Goal: Task Accomplishment & Management: Use online tool/utility

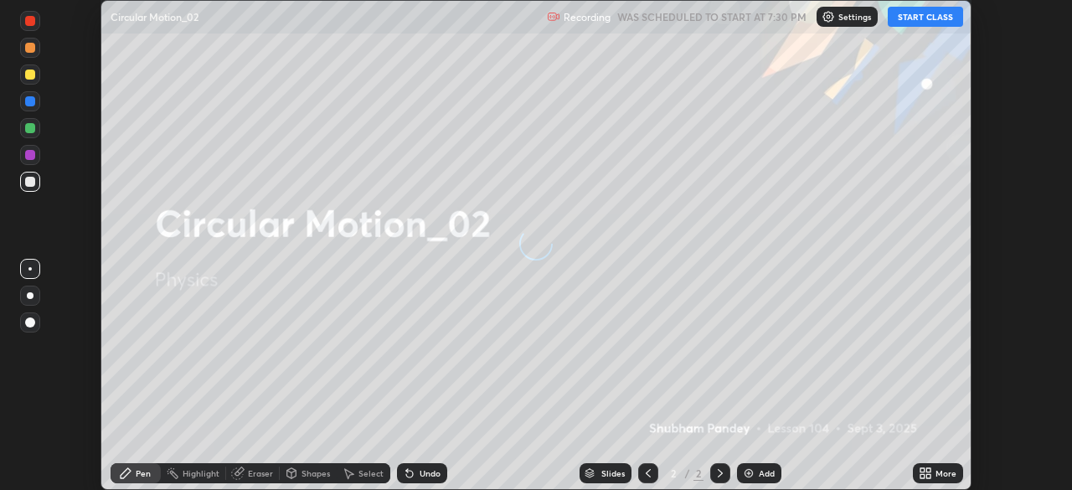
scroll to position [490, 1071]
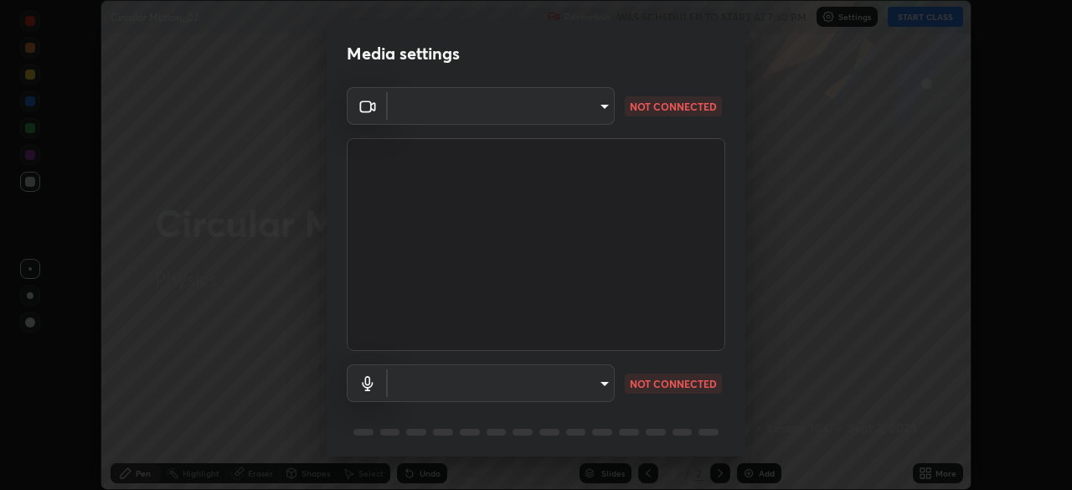
type input "d64d47ec9df49bf16df3be139c80778ada659e70263b5e9972ae33db9fa5459d"
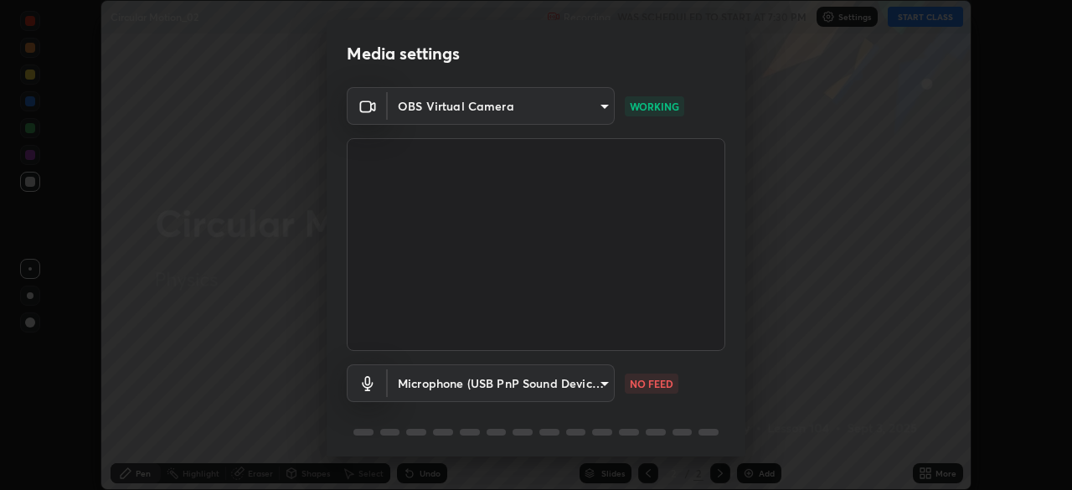
click at [461, 374] on body "Erase all Circular Motion_02 Recording WAS SCHEDULED TO START AT 7:30 PM Settin…" at bounding box center [536, 245] width 1072 height 490
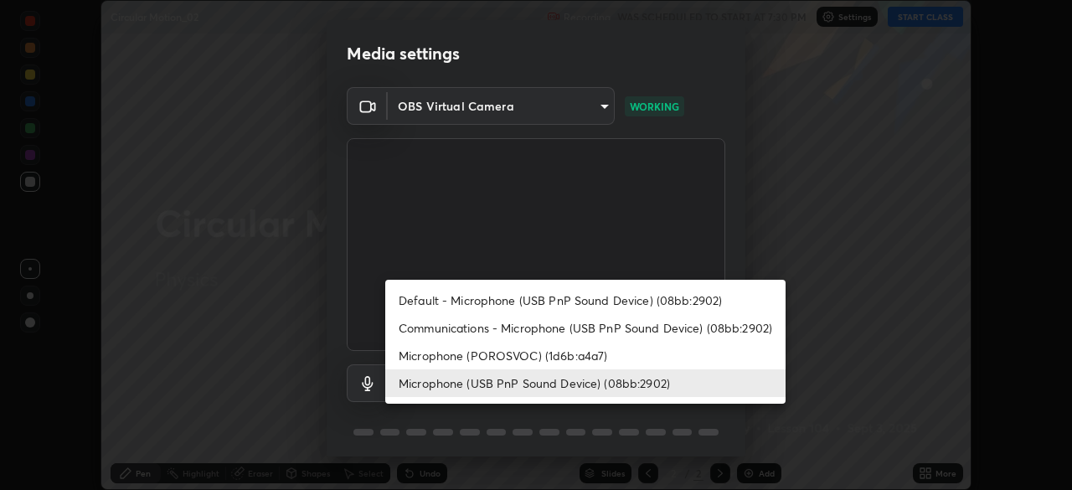
click at [432, 351] on li "Microphone (POROSVOC) (1d6b:a4a7)" at bounding box center [585, 356] width 400 height 28
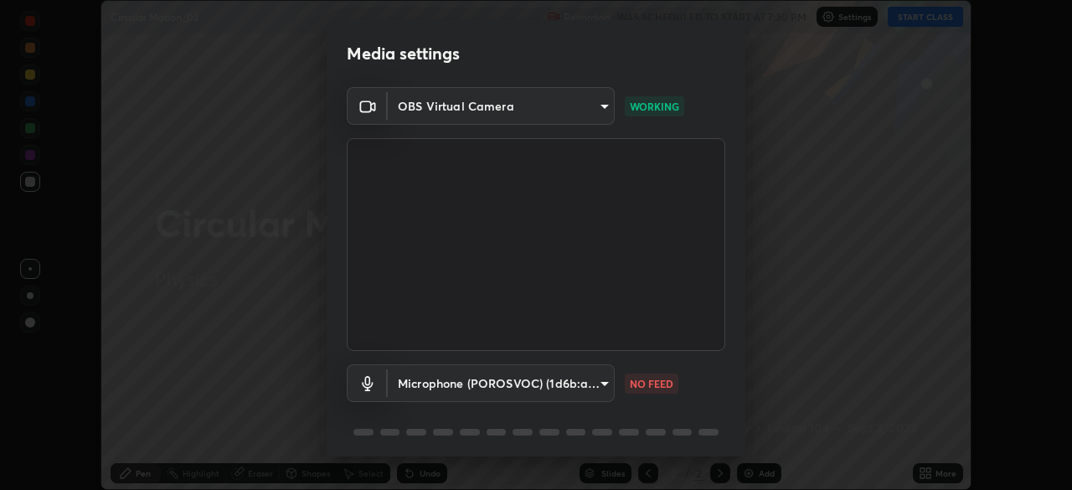
click at [435, 383] on body "Erase all Circular Motion_02 Recording WAS SCHEDULED TO START AT 7:30 PM Settin…" at bounding box center [536, 245] width 1072 height 490
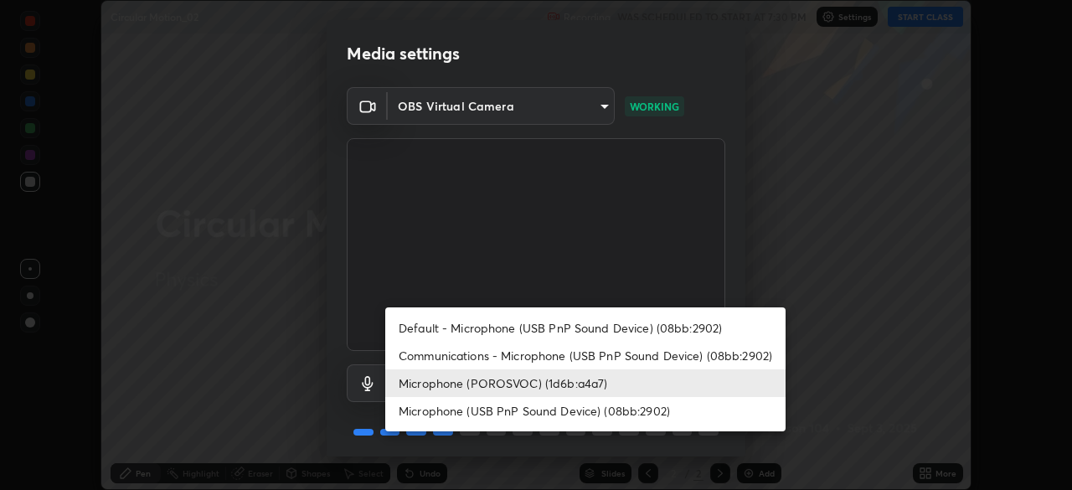
click at [470, 407] on li "Microphone (USB PnP Sound Device) (08bb:2902)" at bounding box center [585, 411] width 400 height 28
type input "51a22c1431b769a8bb8d408626adf62a2672edeebd2159a8188921bb0d946e59"
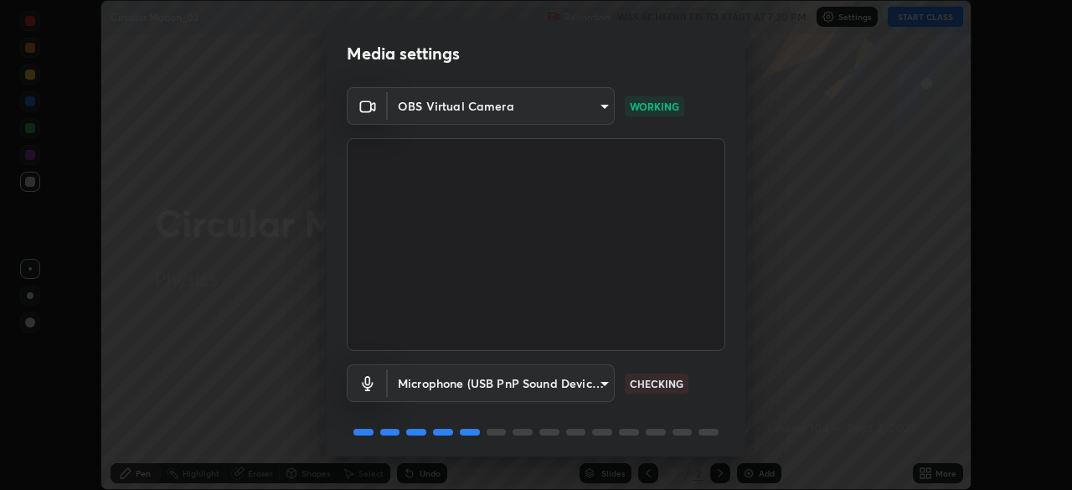
scroll to position [59, 0]
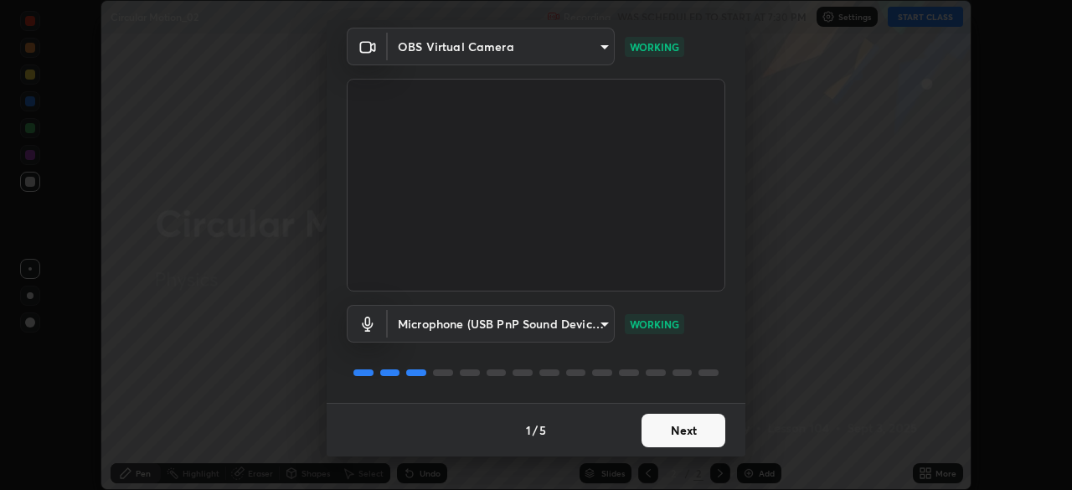
click at [678, 432] on button "Next" at bounding box center [683, 430] width 84 height 33
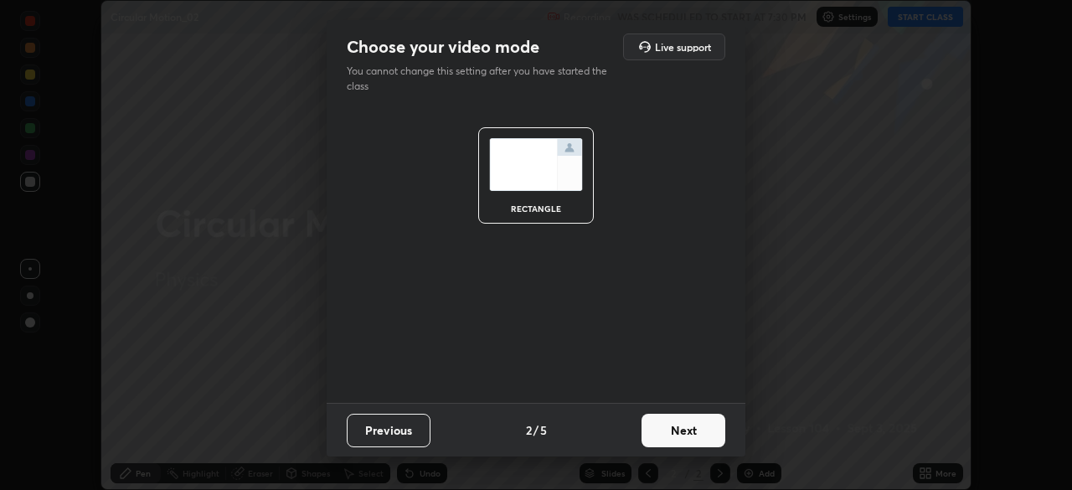
scroll to position [0, 0]
click at [681, 435] on button "Next" at bounding box center [683, 430] width 84 height 33
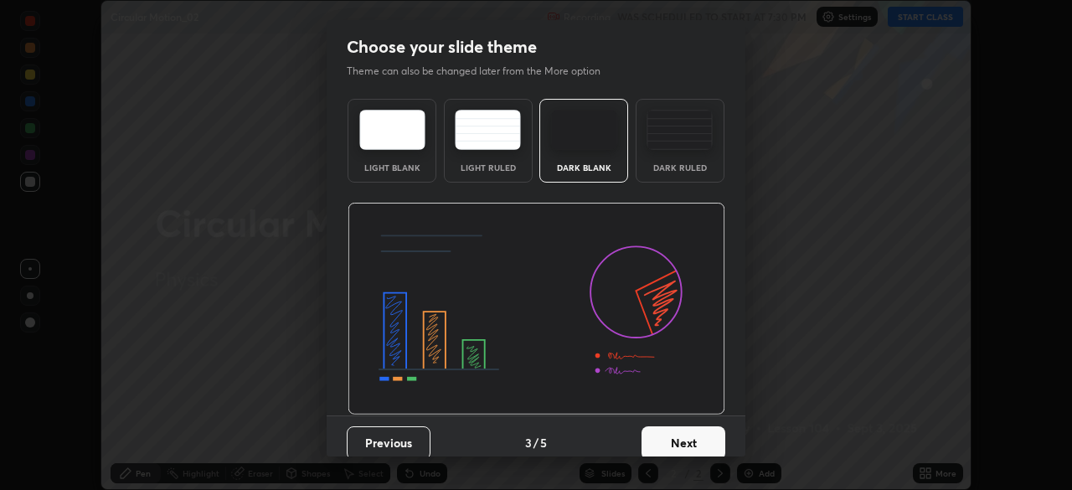
click at [686, 440] on button "Next" at bounding box center [683, 442] width 84 height 33
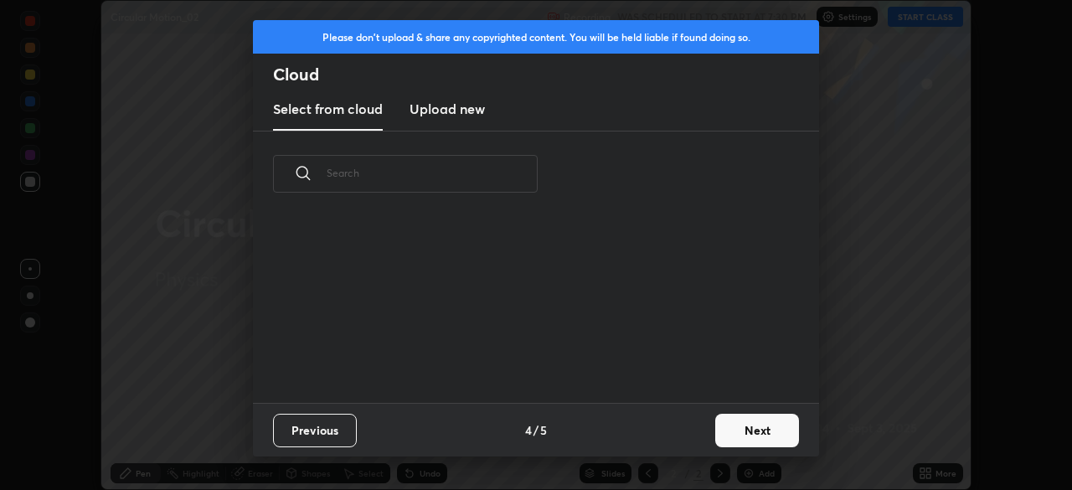
click at [742, 432] on button "Next" at bounding box center [757, 430] width 84 height 33
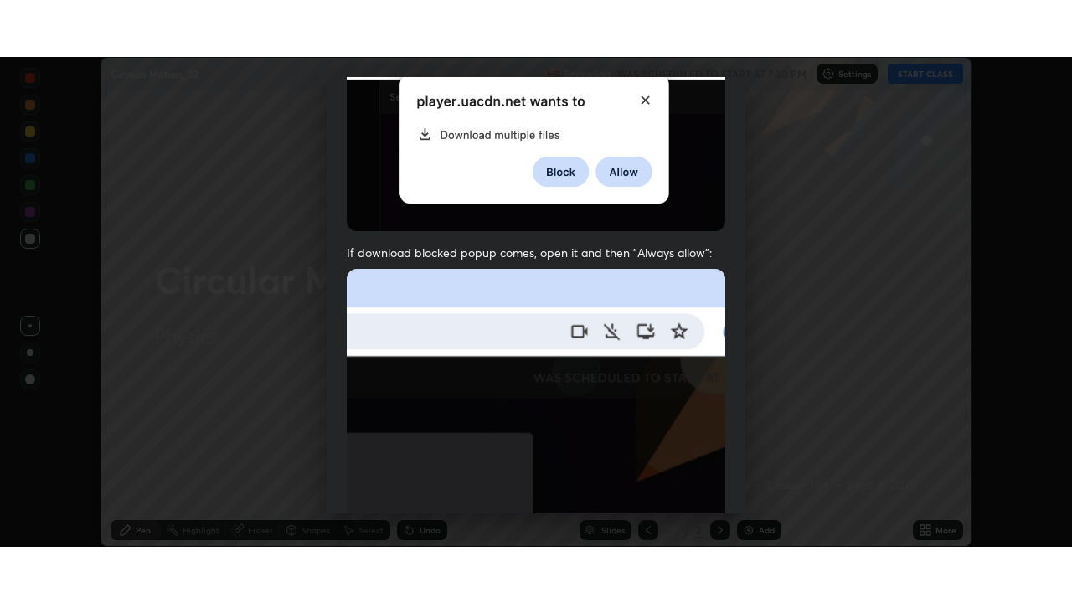
scroll to position [401, 0]
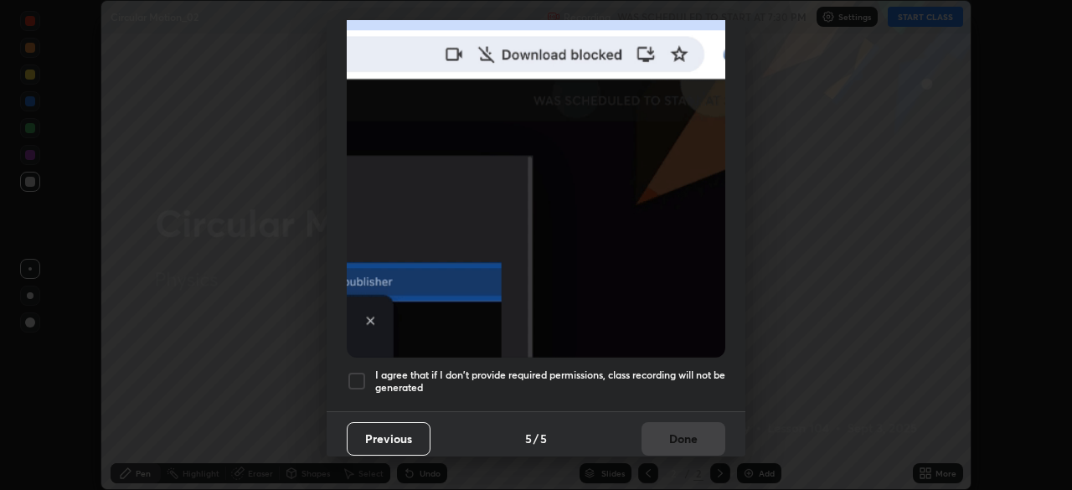
click at [355, 371] on div at bounding box center [357, 381] width 20 height 20
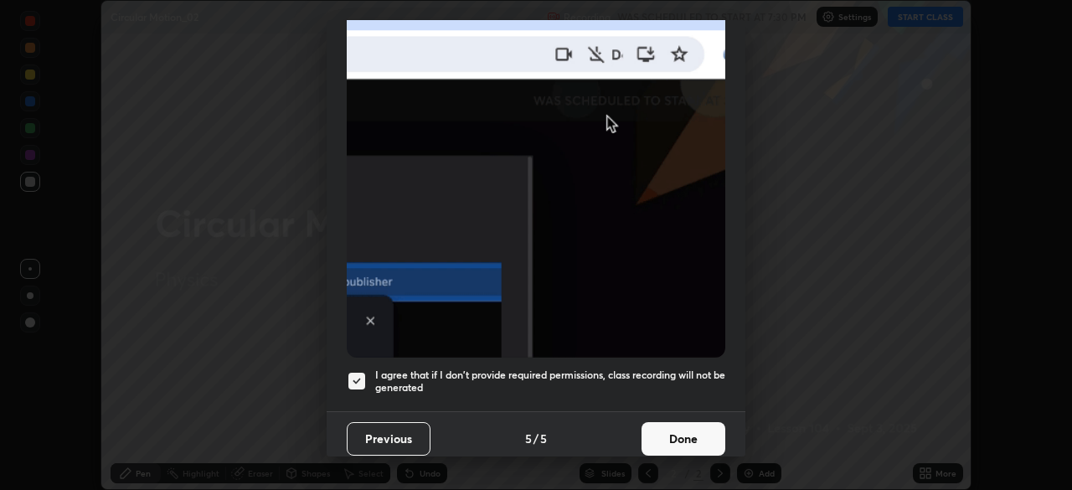
click at [689, 435] on button "Done" at bounding box center [683, 438] width 84 height 33
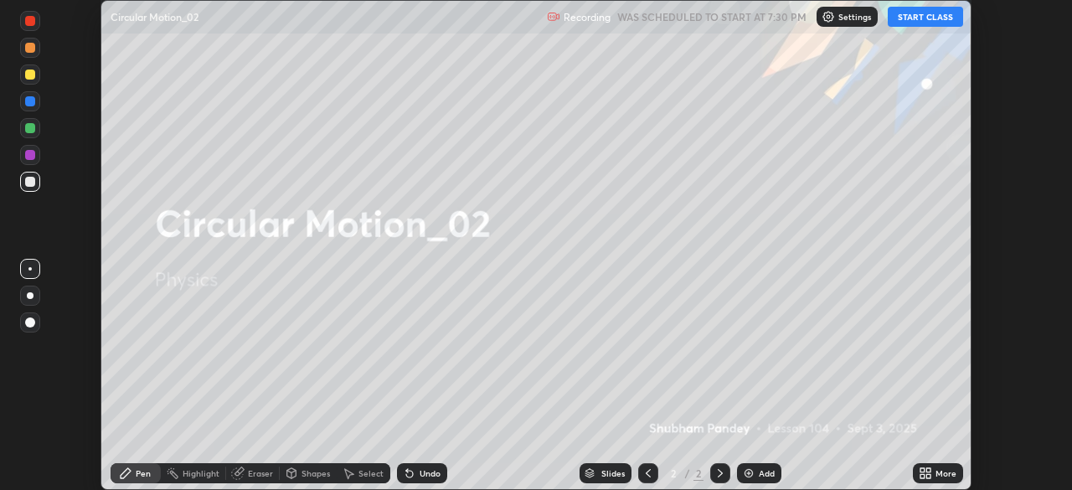
click at [915, 19] on button "START CLASS" at bounding box center [925, 17] width 75 height 20
click at [932, 472] on div "More" at bounding box center [938, 473] width 50 height 20
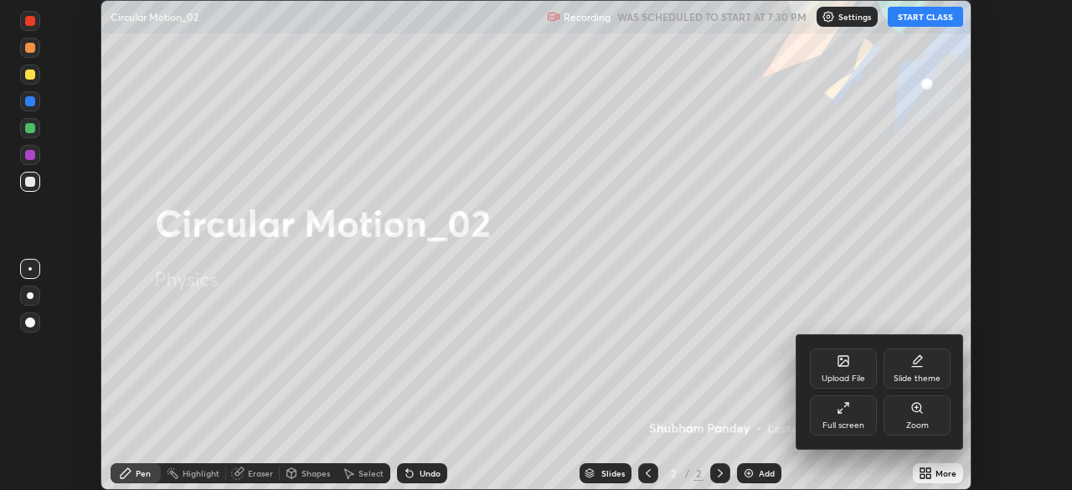
click at [852, 416] on div "Full screen" at bounding box center [843, 415] width 67 height 40
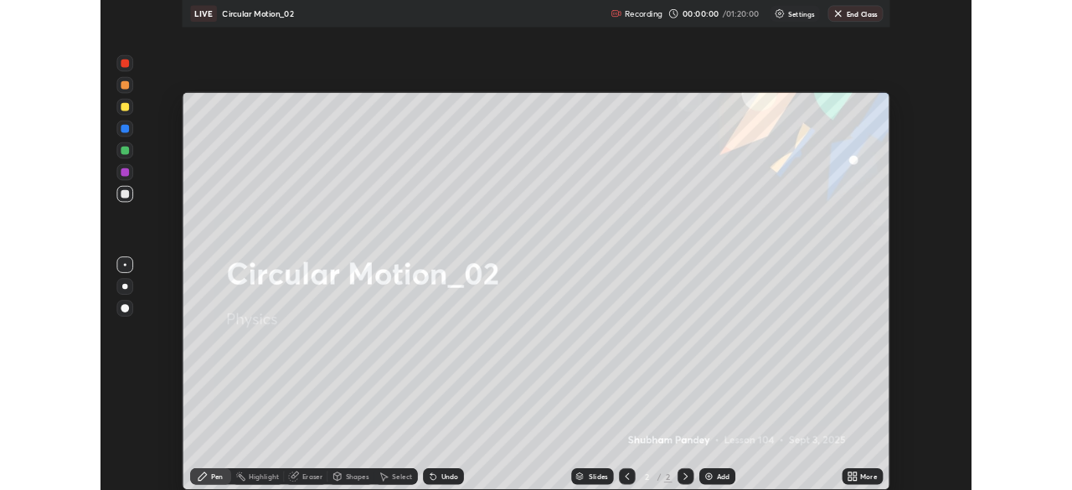
scroll to position [603, 1072]
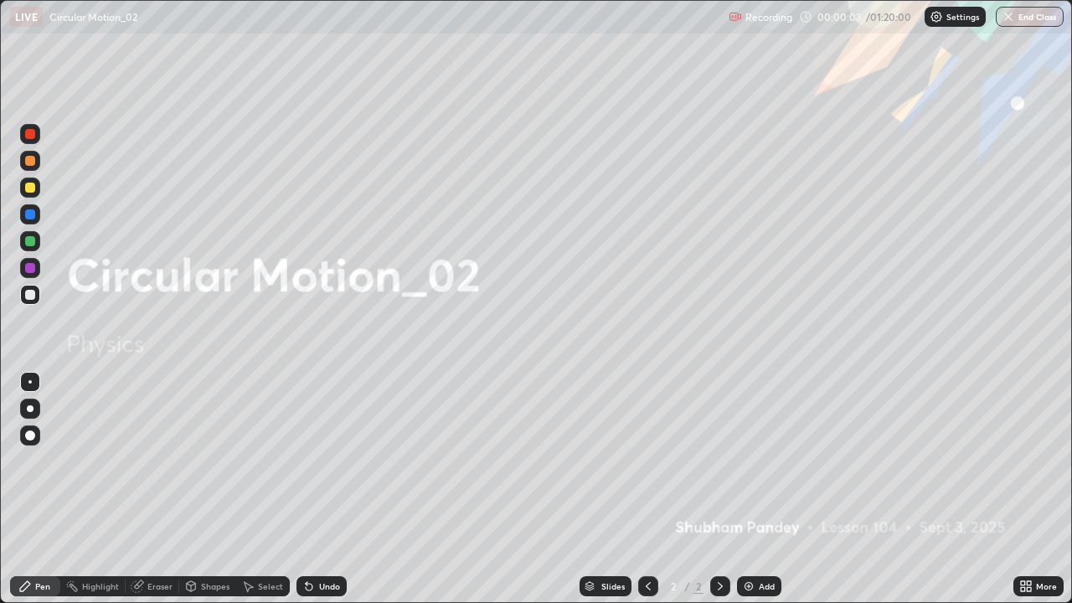
click at [760, 489] on div "Add" at bounding box center [767, 586] width 16 height 8
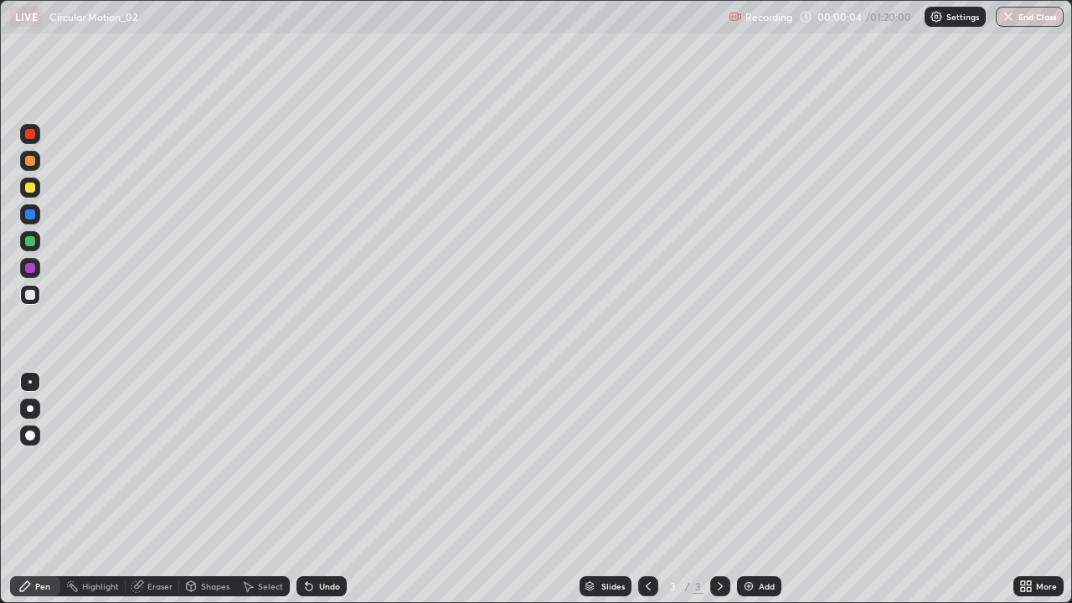
click at [30, 191] on div at bounding box center [30, 188] width 10 height 10
click at [29, 409] on div at bounding box center [30, 408] width 7 height 7
click at [26, 185] on div at bounding box center [30, 188] width 10 height 10
click at [203, 489] on div "Shapes" at bounding box center [215, 586] width 28 height 8
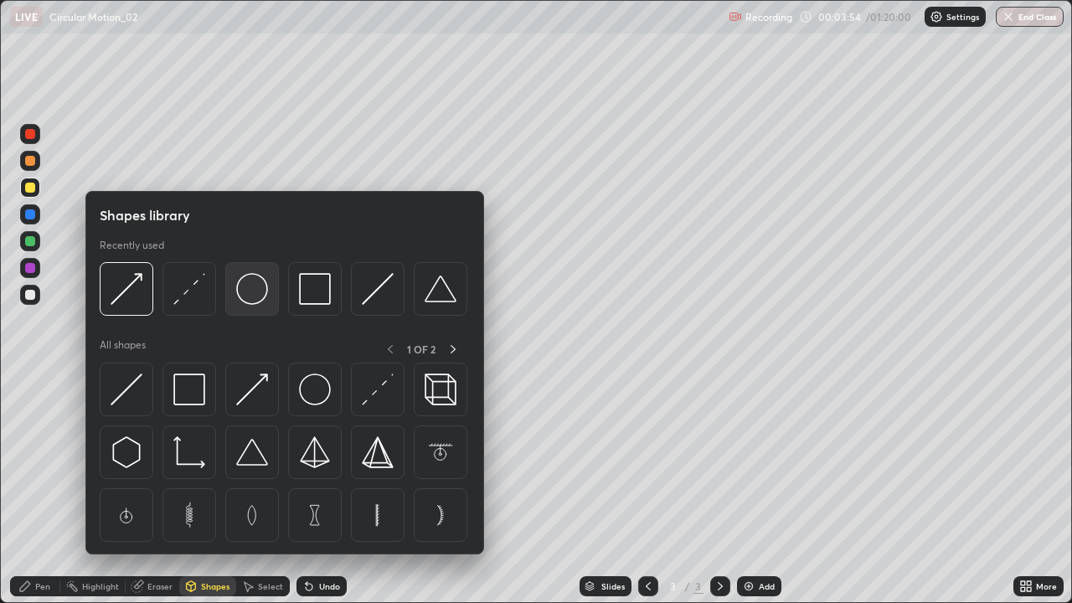
click at [255, 291] on img at bounding box center [252, 289] width 32 height 32
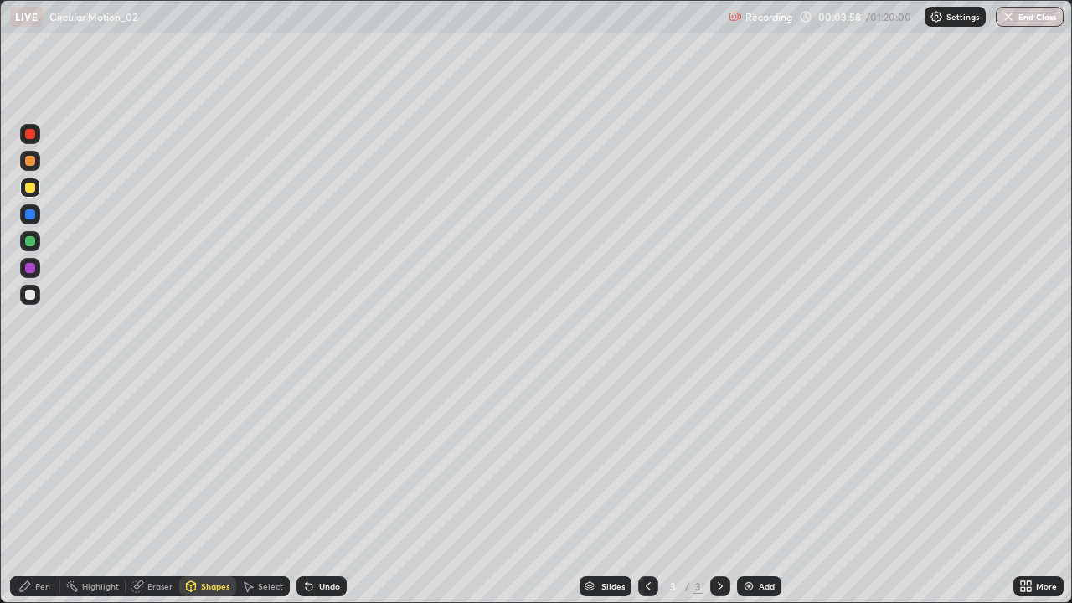
click at [218, 489] on div "Shapes" at bounding box center [215, 586] width 28 height 8
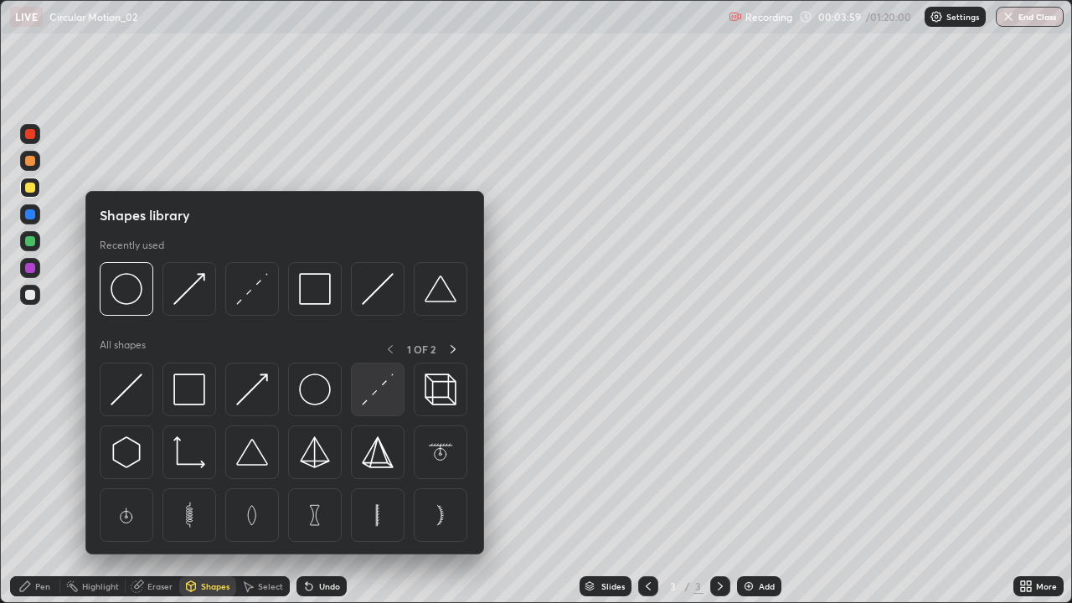
click at [372, 396] on img at bounding box center [378, 389] width 32 height 32
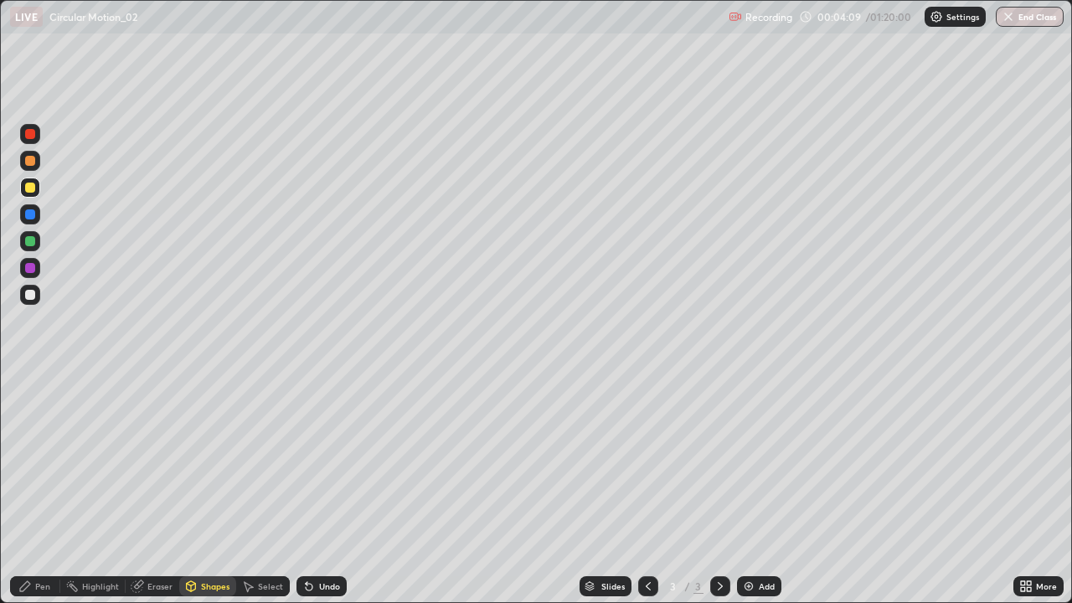
click at [30, 294] on div at bounding box center [30, 295] width 10 height 10
click at [323, 489] on div "Undo" at bounding box center [329, 586] width 21 height 8
click at [45, 489] on div "Pen" at bounding box center [42, 586] width 15 height 8
click at [322, 489] on div "Undo" at bounding box center [329, 586] width 21 height 8
click at [312, 489] on icon at bounding box center [308, 585] width 13 height 13
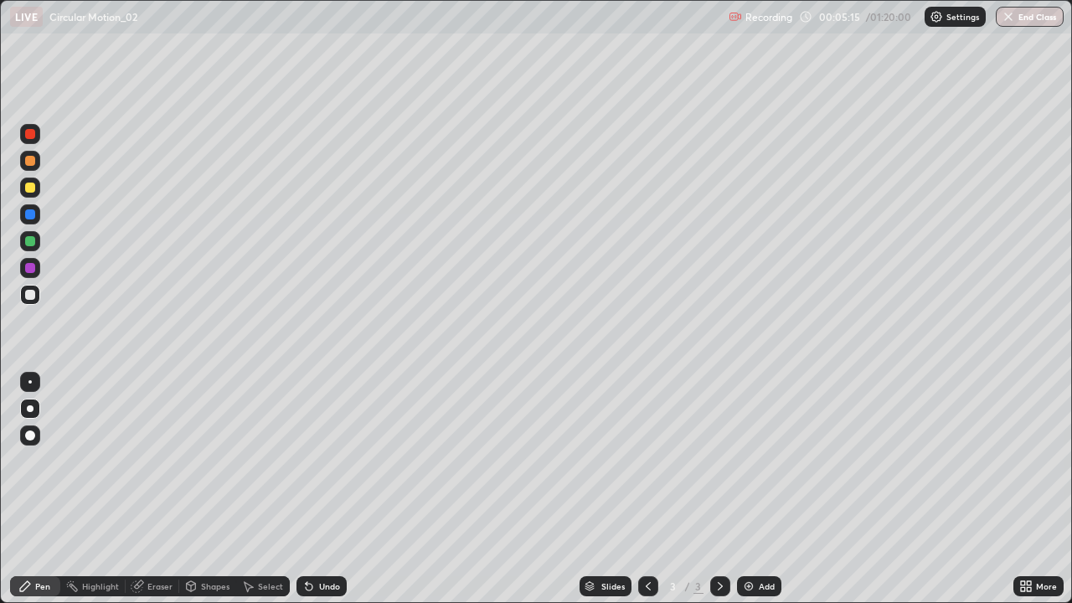
click at [307, 489] on icon at bounding box center [309, 587] width 7 height 7
click at [25, 299] on div at bounding box center [30, 295] width 20 height 20
click at [319, 489] on div "Undo" at bounding box center [329, 586] width 21 height 8
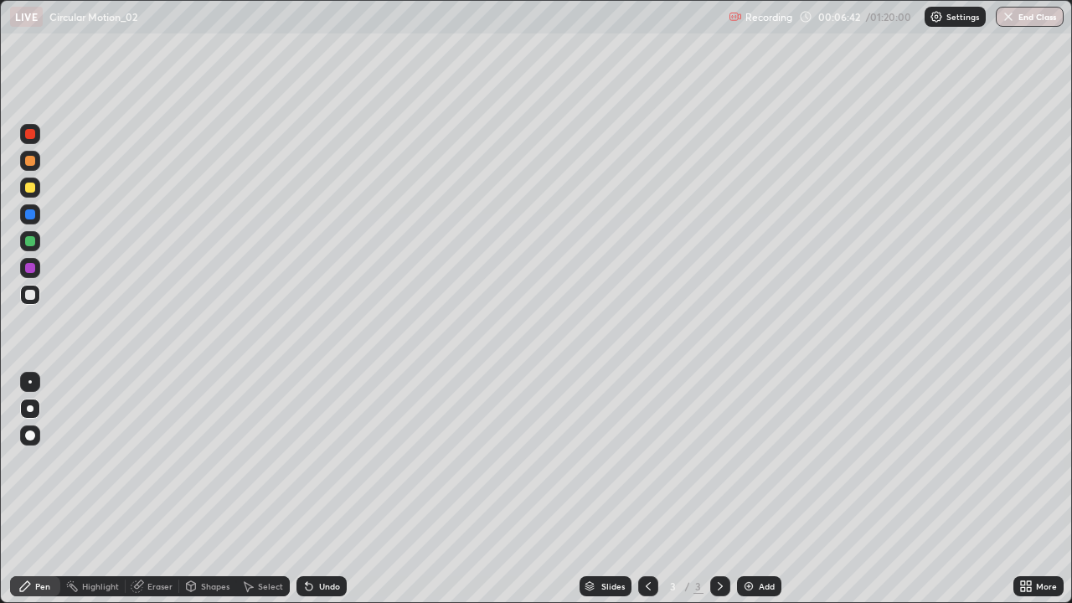
click at [319, 489] on div "Undo" at bounding box center [329, 586] width 21 height 8
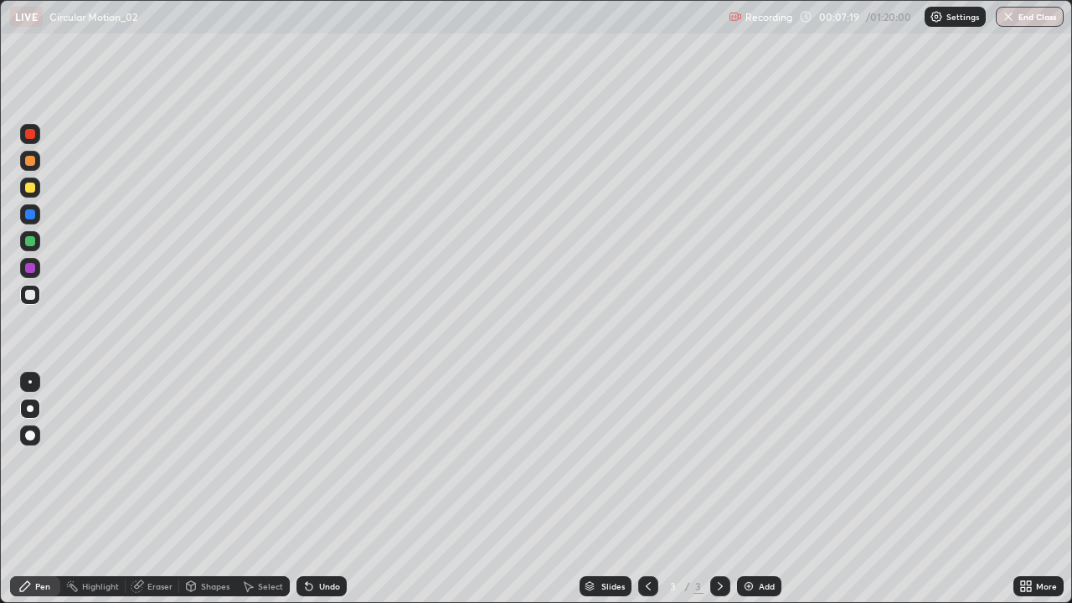
click at [317, 489] on div "Undo" at bounding box center [321, 586] width 50 height 20
click at [145, 489] on div "Eraser" at bounding box center [153, 586] width 54 height 20
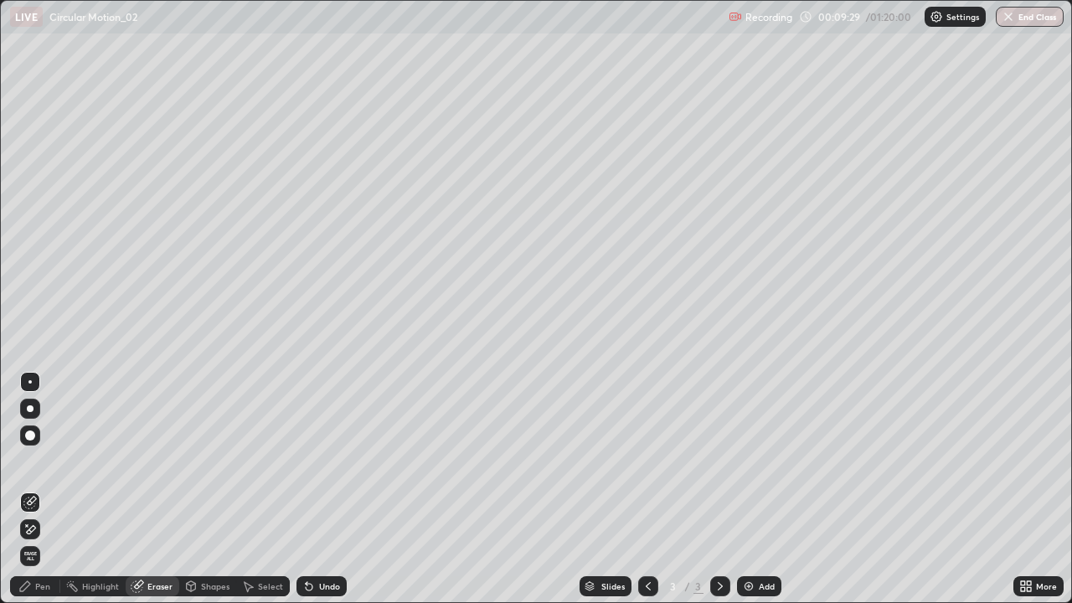
click at [49, 489] on div "Pen" at bounding box center [42, 586] width 15 height 8
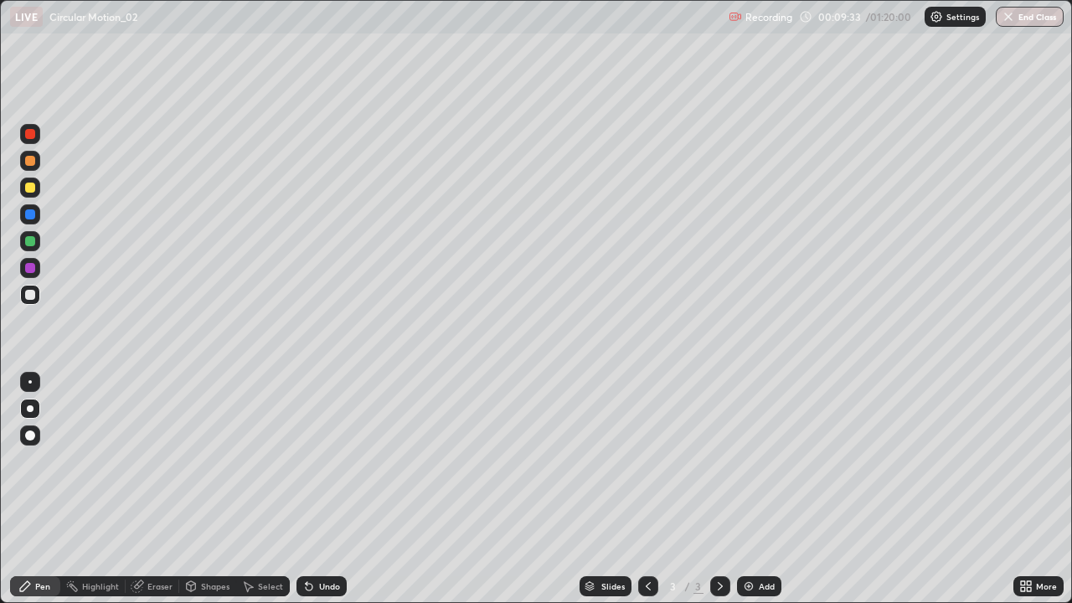
click at [156, 489] on div "Eraser" at bounding box center [159, 586] width 25 height 8
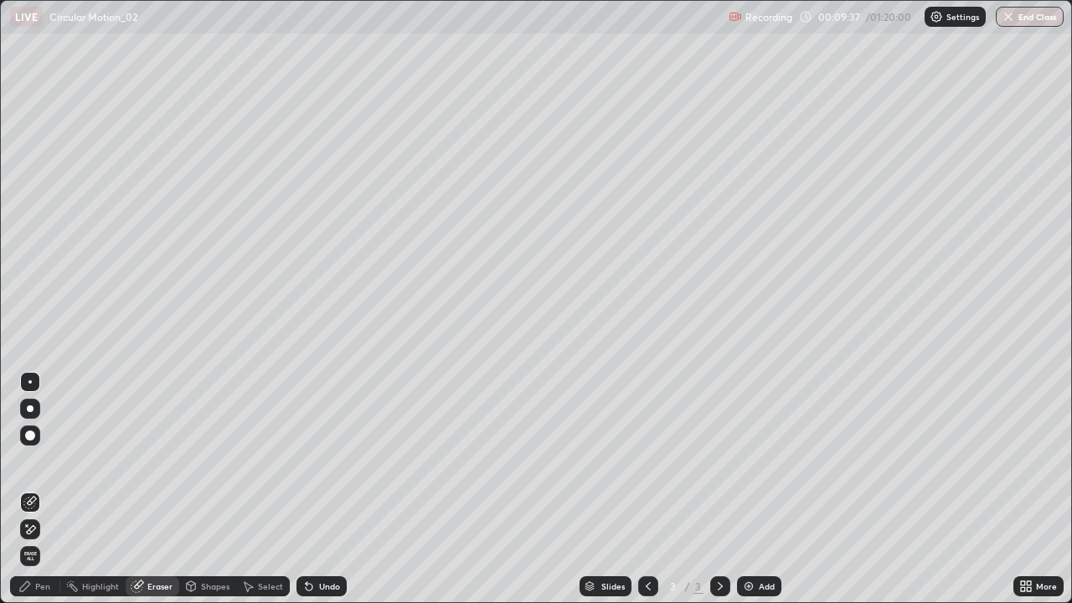
click at [36, 489] on div "Pen" at bounding box center [35, 586] width 50 height 20
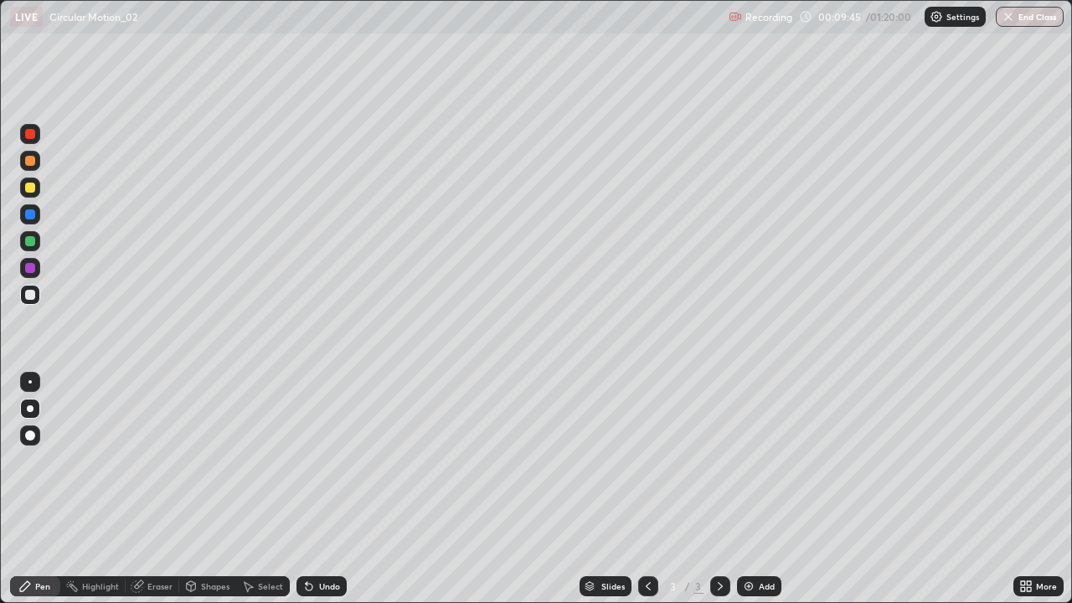
click at [147, 489] on div "Eraser" at bounding box center [153, 586] width 54 height 20
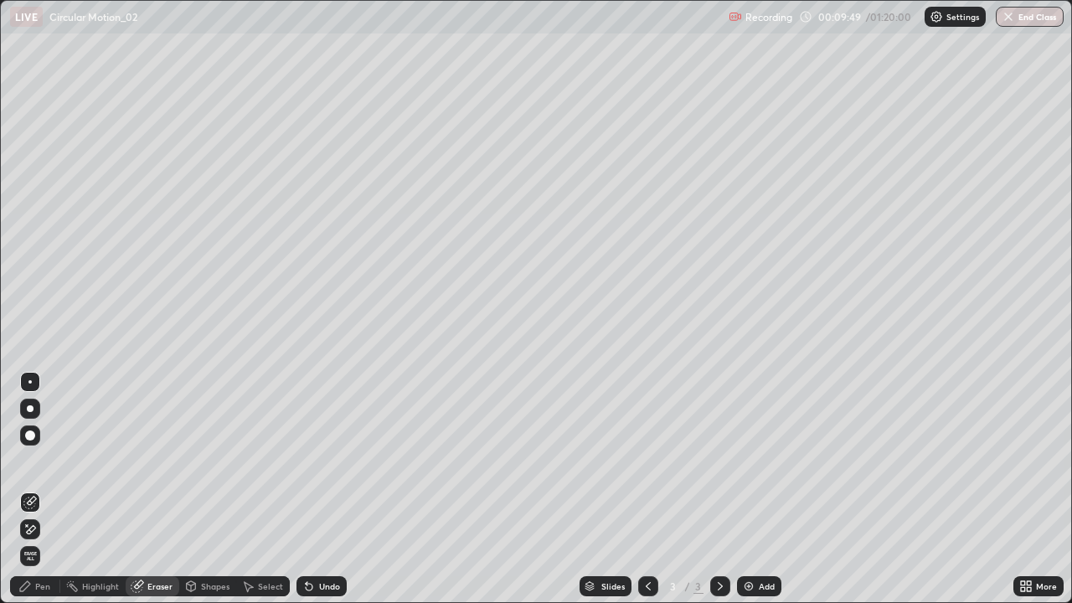
click at [21, 489] on div "Pen" at bounding box center [35, 586] width 50 height 20
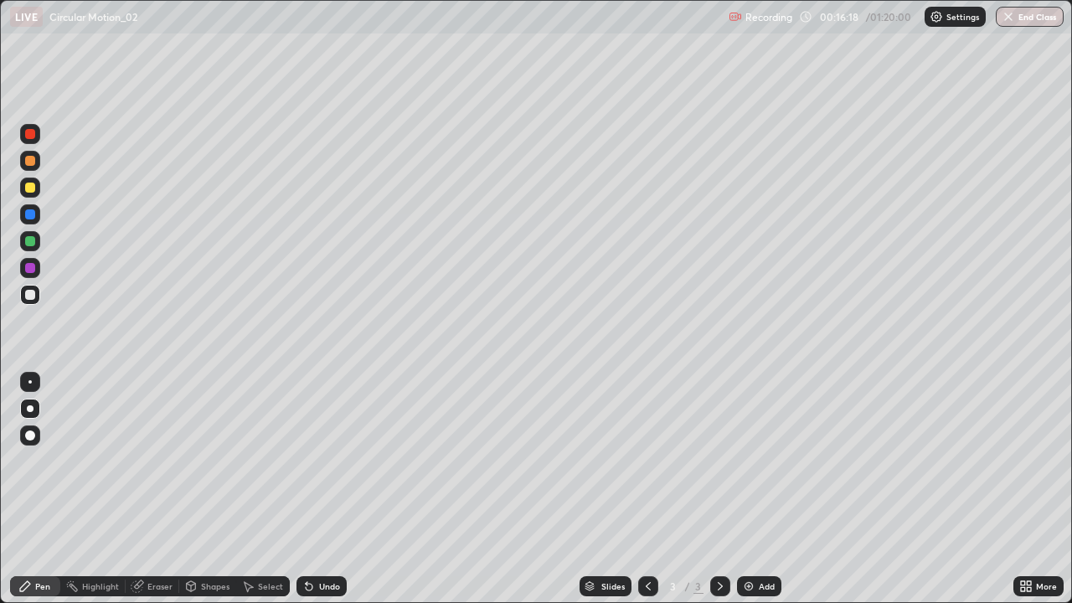
click at [756, 489] on div "Add" at bounding box center [759, 586] width 44 height 20
click at [27, 191] on div at bounding box center [30, 188] width 10 height 10
click at [29, 294] on div at bounding box center [30, 295] width 10 height 10
click at [334, 489] on div "Undo" at bounding box center [329, 586] width 21 height 8
click at [338, 489] on div "Undo" at bounding box center [321, 586] width 50 height 20
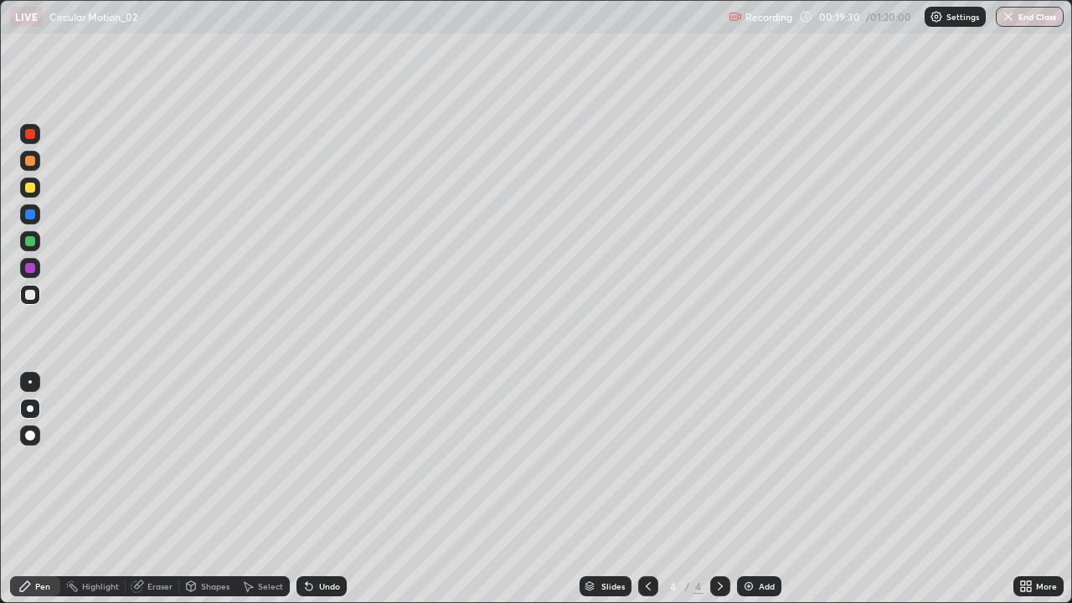
click at [161, 489] on div "Eraser" at bounding box center [159, 586] width 25 height 8
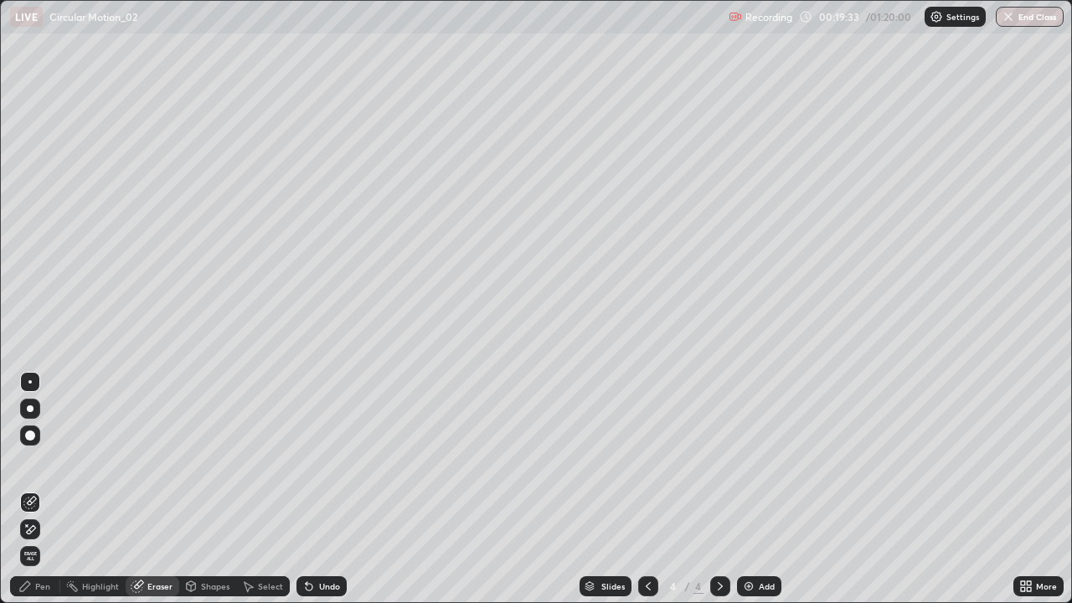
click at [39, 489] on div "Pen" at bounding box center [35, 586] width 50 height 20
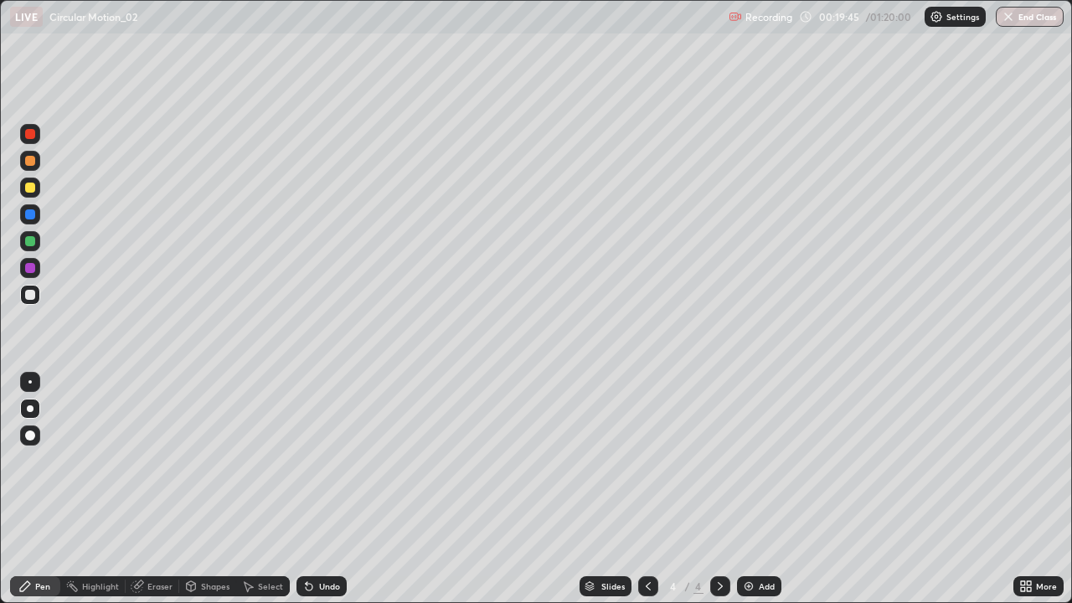
click at [319, 489] on div "Undo" at bounding box center [329, 586] width 21 height 8
click at [312, 489] on icon at bounding box center [308, 585] width 13 height 13
click at [313, 489] on div "Undo" at bounding box center [321, 586] width 50 height 20
click at [312, 489] on icon at bounding box center [308, 585] width 13 height 13
click at [319, 489] on div "Undo" at bounding box center [329, 586] width 21 height 8
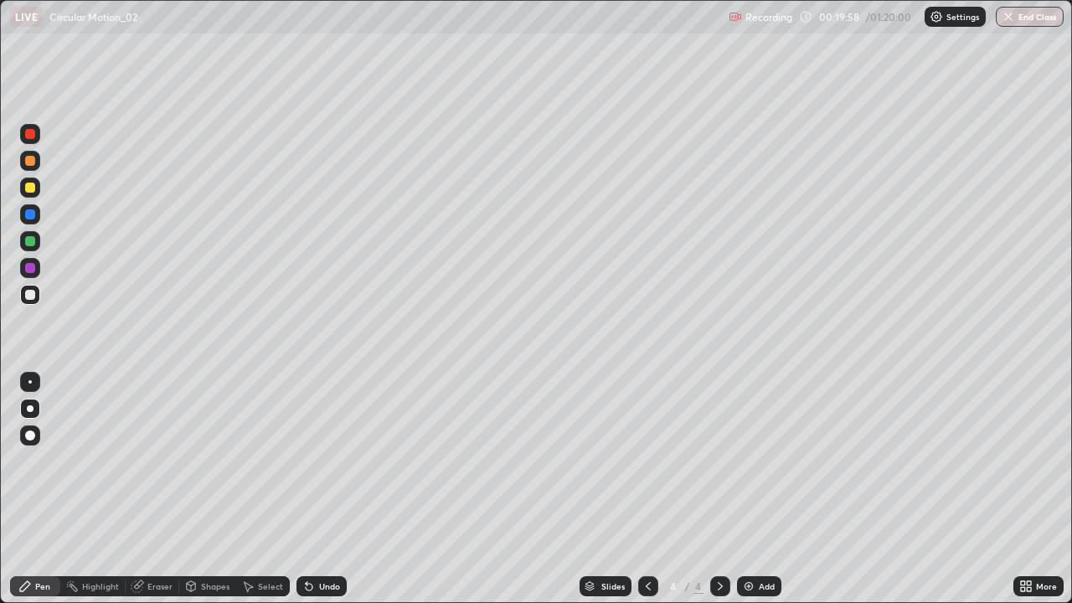
click at [324, 489] on div "Undo" at bounding box center [329, 586] width 21 height 8
click at [316, 489] on div "Undo" at bounding box center [321, 586] width 50 height 20
click at [312, 489] on div "Undo" at bounding box center [321, 586] width 50 height 20
click at [311, 489] on div "Undo" at bounding box center [321, 586] width 50 height 20
click at [754, 489] on div "Add" at bounding box center [759, 586] width 44 height 20
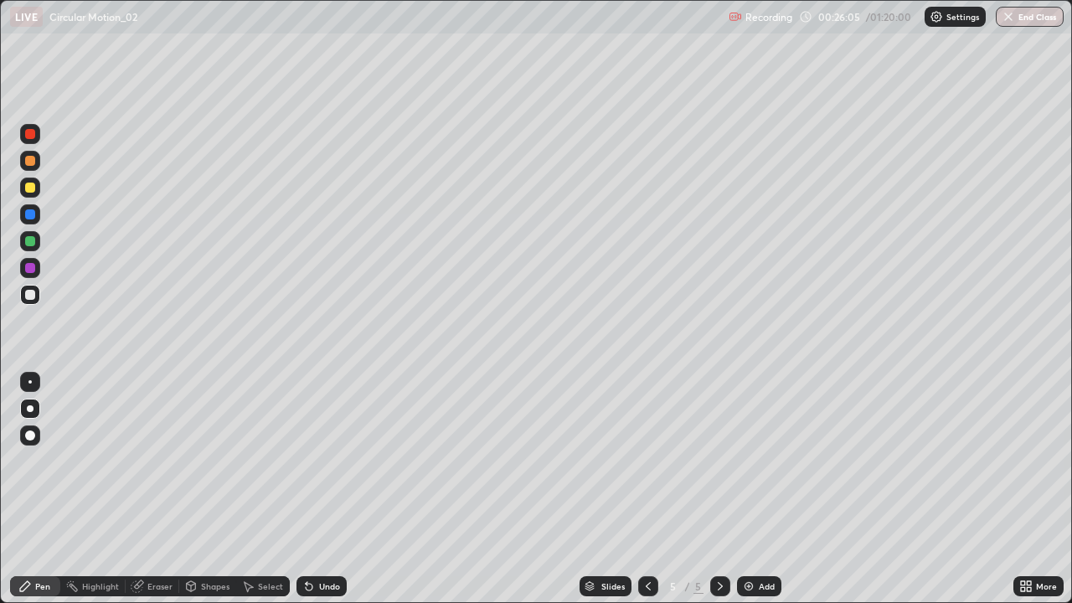
click at [26, 186] on div at bounding box center [30, 188] width 10 height 10
click at [28, 295] on div at bounding box center [30, 295] width 10 height 10
click at [762, 489] on div "Add" at bounding box center [767, 586] width 16 height 8
click at [28, 191] on div at bounding box center [30, 188] width 10 height 10
click at [332, 489] on div "Undo" at bounding box center [329, 586] width 21 height 8
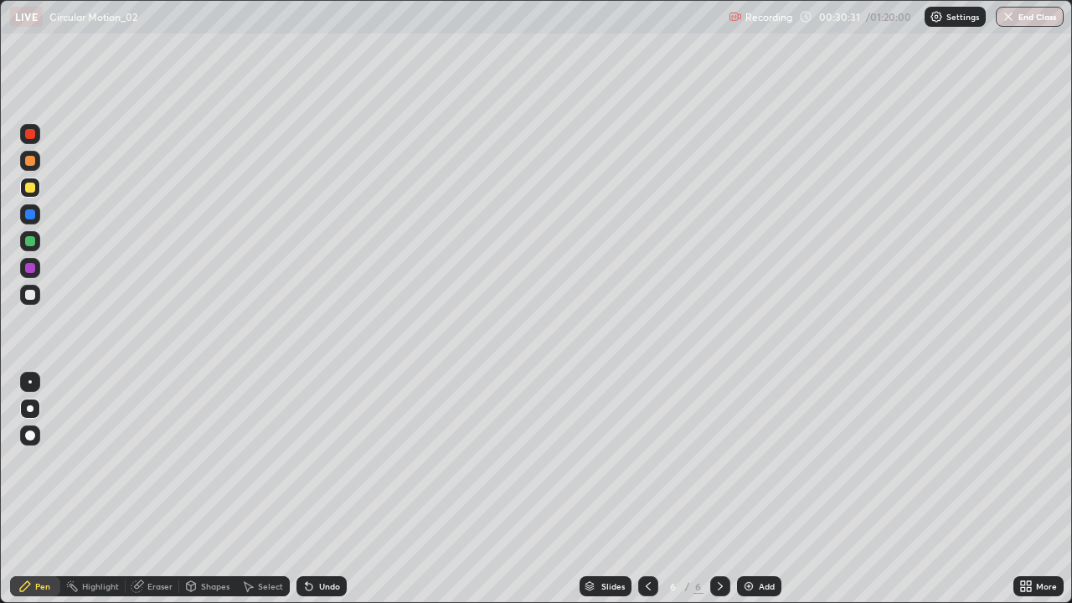
click at [334, 489] on div "Undo" at bounding box center [329, 586] width 21 height 8
click at [332, 489] on div "Undo" at bounding box center [329, 586] width 21 height 8
click at [32, 298] on div at bounding box center [30, 295] width 10 height 10
click at [754, 489] on img at bounding box center [748, 585] width 13 height 13
click at [30, 183] on div at bounding box center [30, 188] width 10 height 10
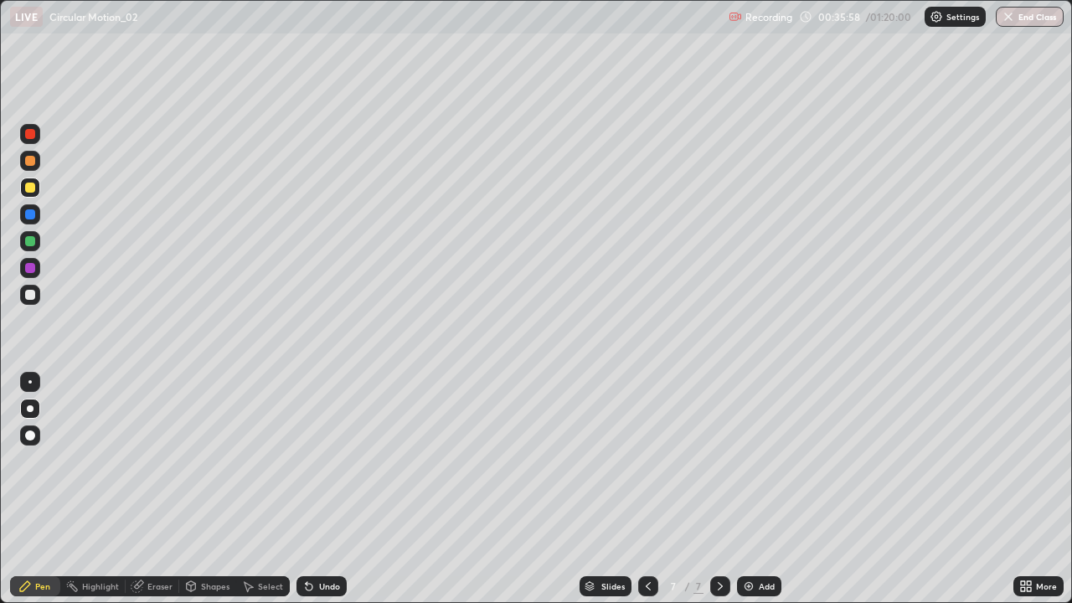
click at [33, 295] on div at bounding box center [30, 295] width 10 height 10
click at [31, 298] on div at bounding box center [30, 295] width 10 height 10
click at [327, 489] on div "Undo" at bounding box center [321, 586] width 50 height 20
click at [718, 489] on icon at bounding box center [720, 586] width 5 height 8
click at [762, 489] on div "Add" at bounding box center [759, 586] width 44 height 20
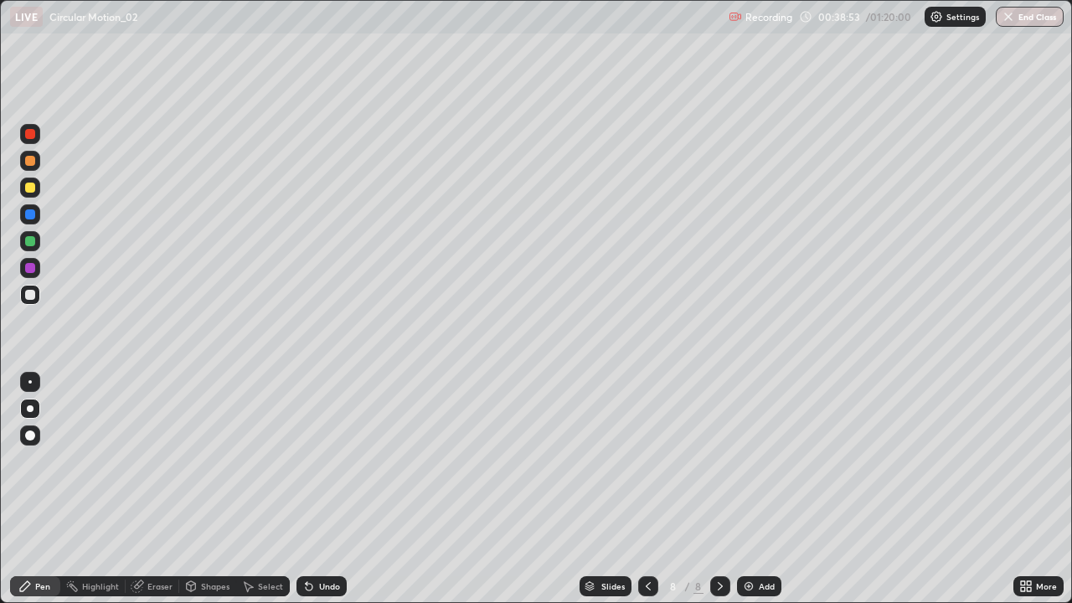
click at [31, 178] on div at bounding box center [30, 188] width 20 height 20
click at [30, 293] on div at bounding box center [30, 295] width 10 height 10
click at [766, 489] on div "Add" at bounding box center [767, 586] width 16 height 8
click at [28, 185] on div at bounding box center [30, 188] width 10 height 10
click at [28, 296] on div at bounding box center [30, 295] width 10 height 10
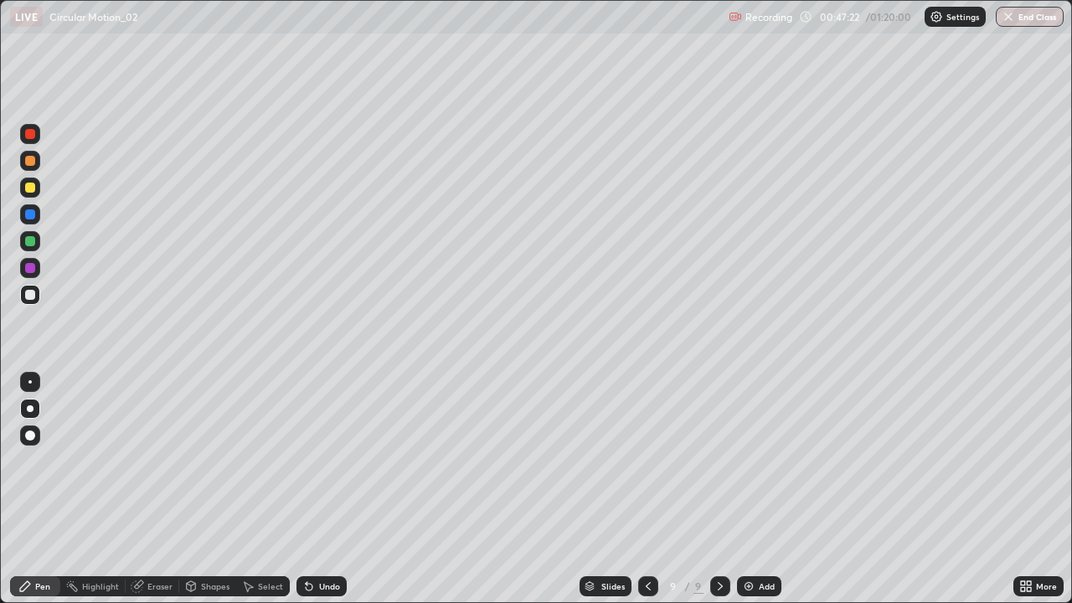
click at [324, 489] on div "Undo" at bounding box center [329, 586] width 21 height 8
click at [327, 489] on div "Undo" at bounding box center [321, 586] width 50 height 20
click at [326, 489] on div "Undo" at bounding box center [329, 586] width 21 height 8
click at [325, 489] on div "Undo" at bounding box center [329, 586] width 21 height 8
click at [162, 489] on div "Eraser" at bounding box center [159, 586] width 25 height 8
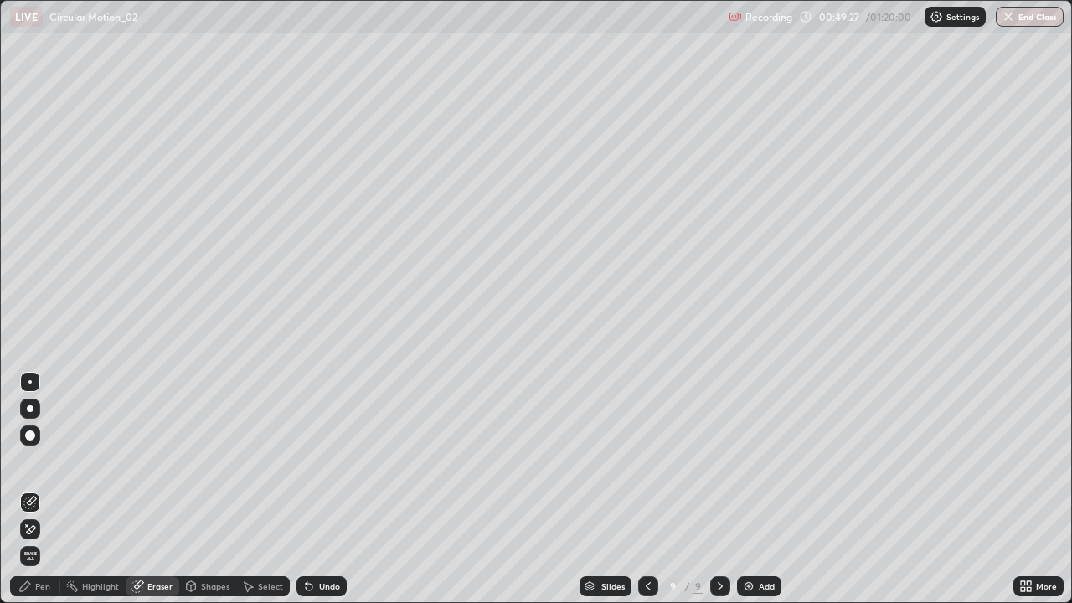
click at [43, 489] on div "Pen" at bounding box center [42, 586] width 15 height 8
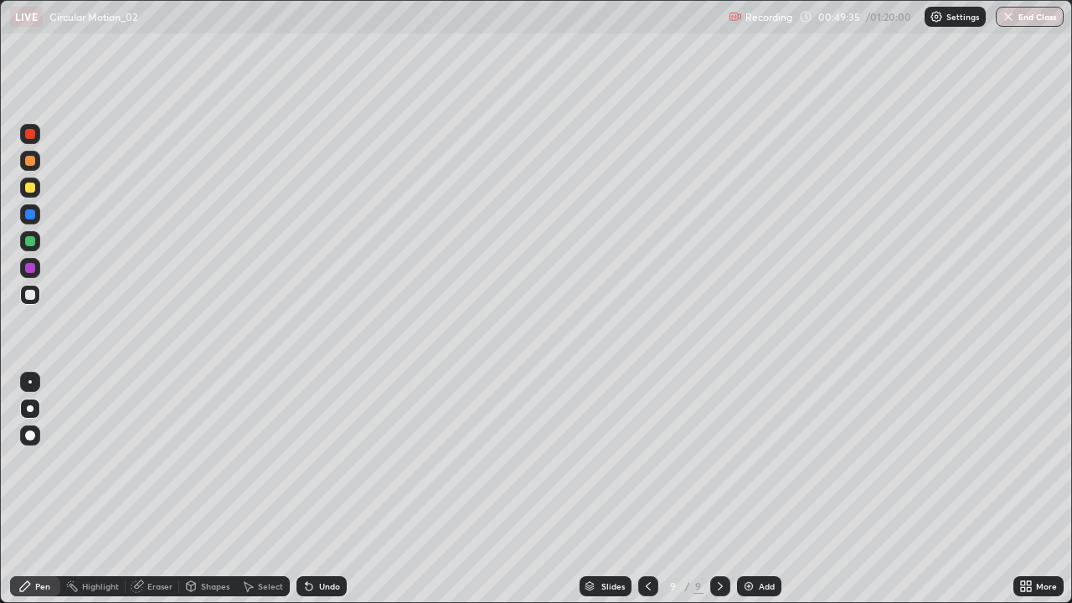
click at [156, 489] on div "Eraser" at bounding box center [159, 586] width 25 height 8
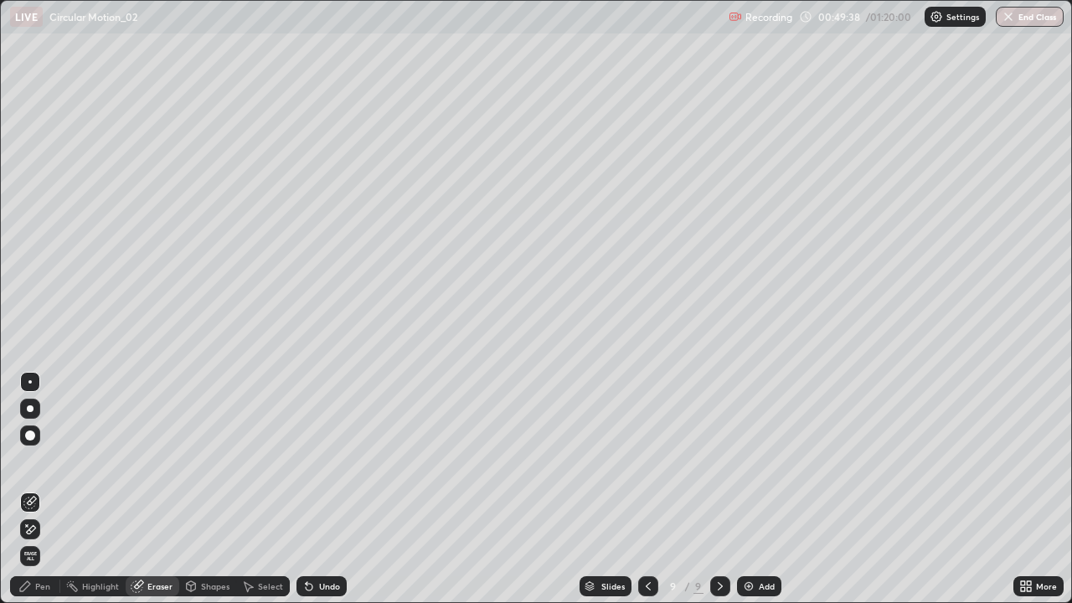
click at [35, 489] on div "Pen" at bounding box center [42, 586] width 15 height 8
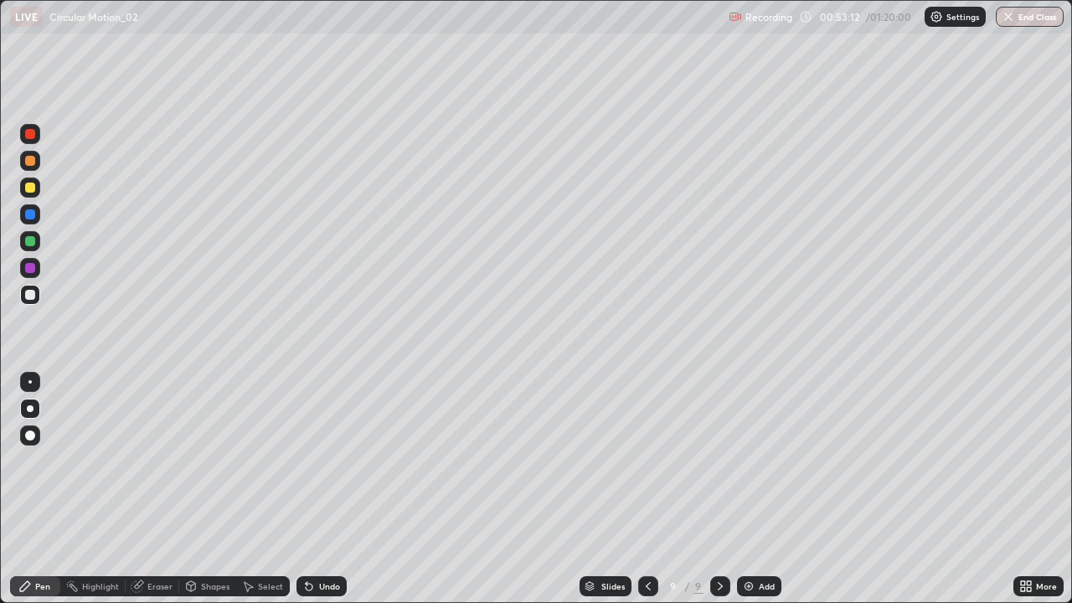
click at [753, 489] on img at bounding box center [748, 585] width 13 height 13
click at [34, 164] on div at bounding box center [30, 161] width 20 height 20
click at [29, 296] on div at bounding box center [30, 295] width 10 height 10
click at [752, 489] on img at bounding box center [748, 585] width 13 height 13
click at [28, 192] on div at bounding box center [30, 188] width 10 height 10
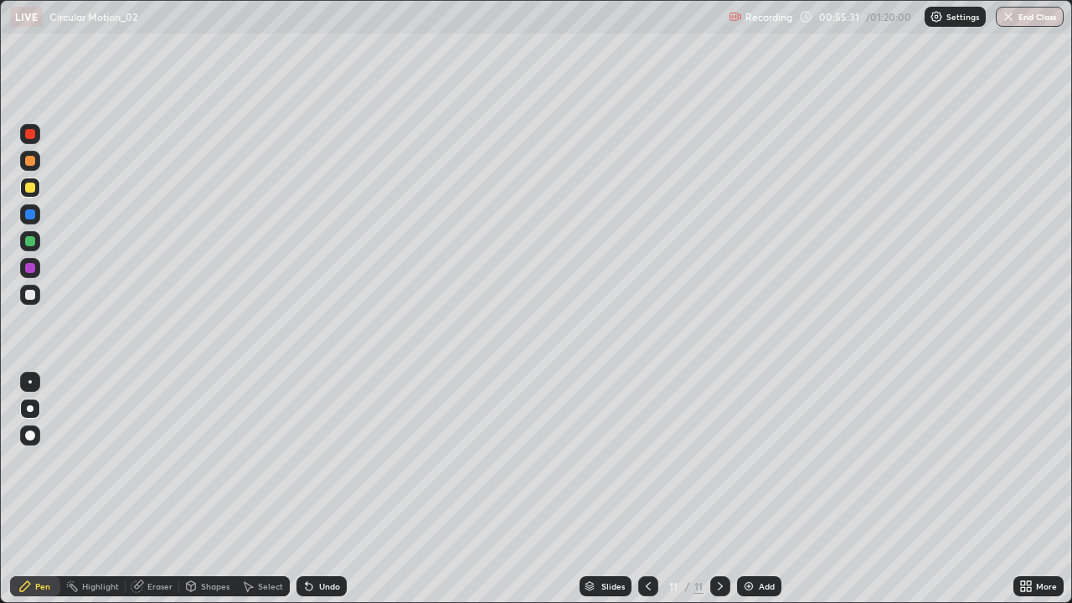
click at [208, 489] on div "Shapes" at bounding box center [215, 586] width 28 height 8
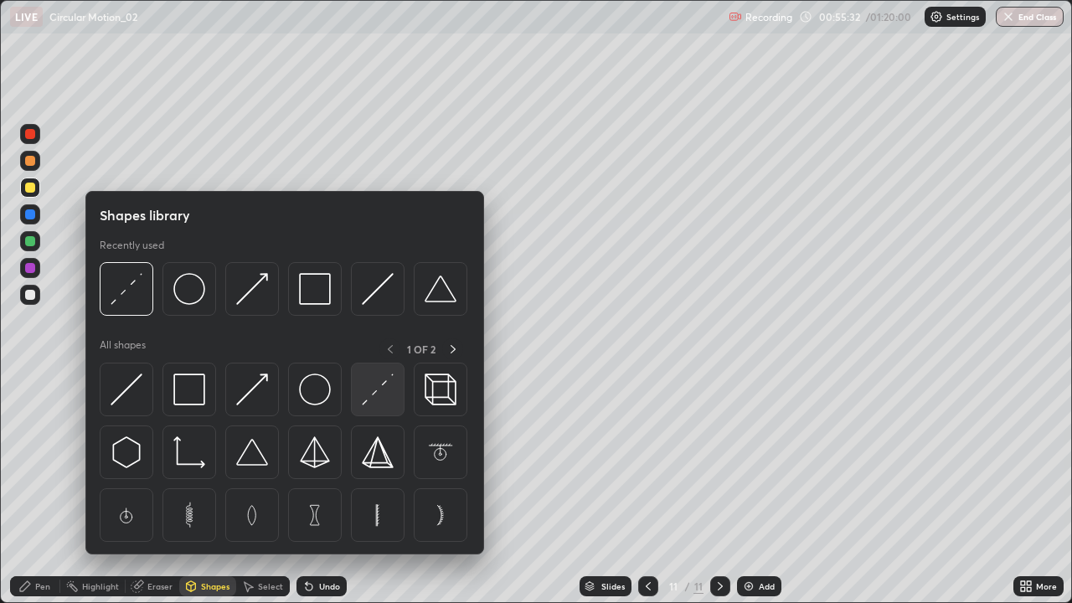
click at [373, 383] on img at bounding box center [378, 389] width 32 height 32
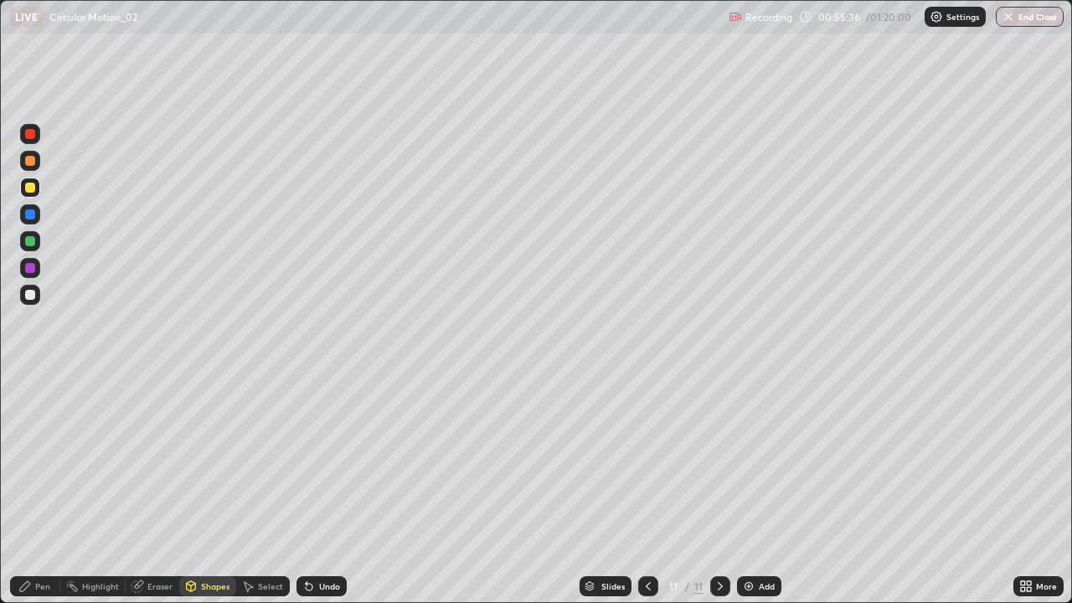
click at [209, 489] on div "Shapes" at bounding box center [215, 586] width 28 height 8
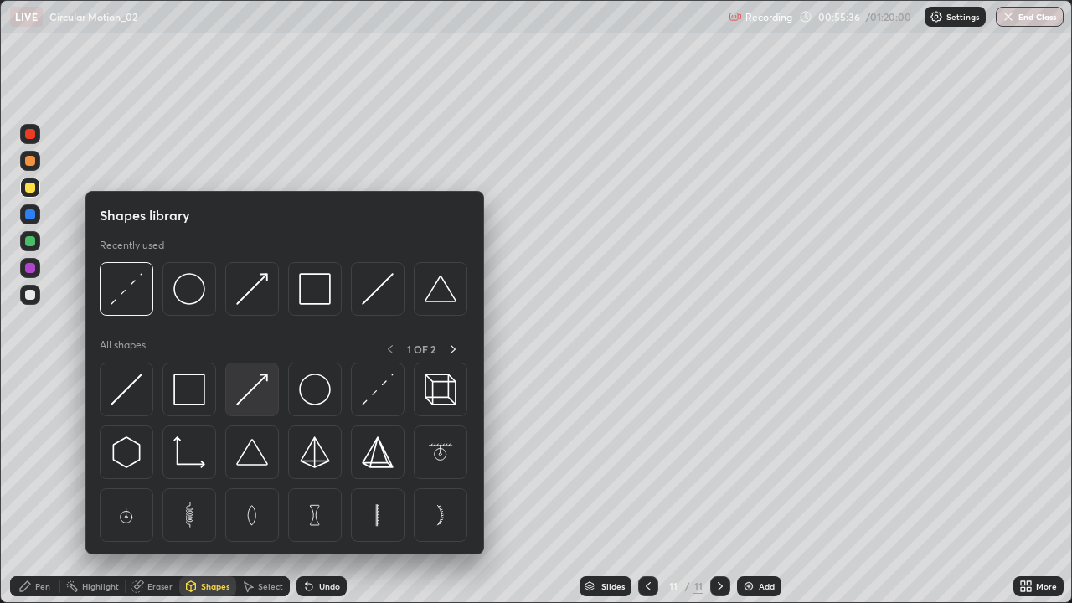
click at [245, 384] on img at bounding box center [252, 389] width 32 height 32
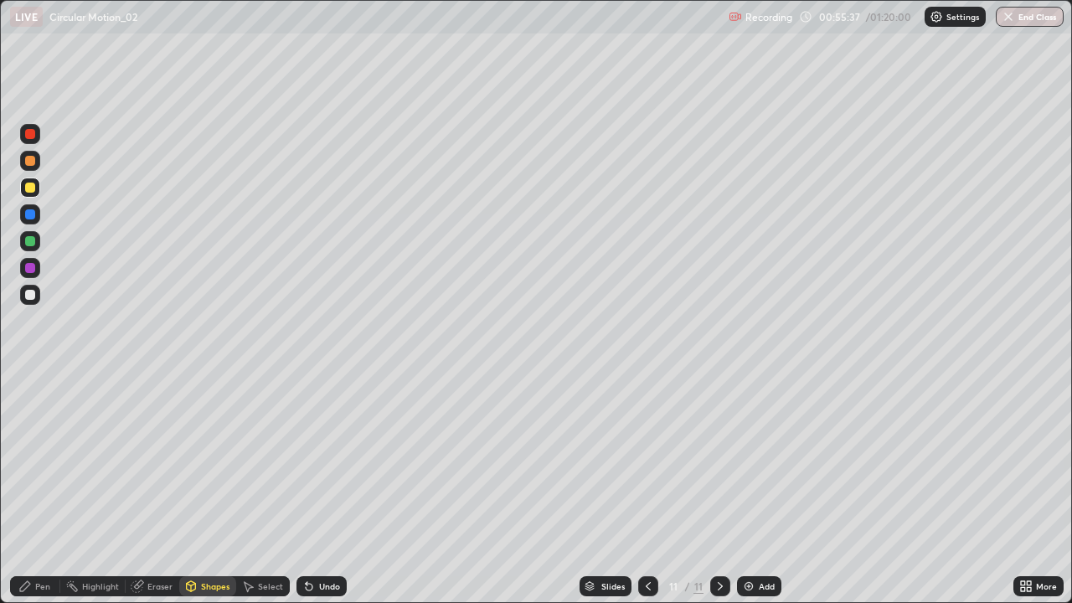
click at [31, 242] on div at bounding box center [30, 241] width 10 height 10
click at [29, 132] on div at bounding box center [30, 134] width 10 height 10
click at [44, 489] on div "Pen" at bounding box center [42, 586] width 15 height 8
click at [29, 295] on div at bounding box center [30, 295] width 10 height 10
click at [334, 489] on div "Undo" at bounding box center [321, 586] width 50 height 20
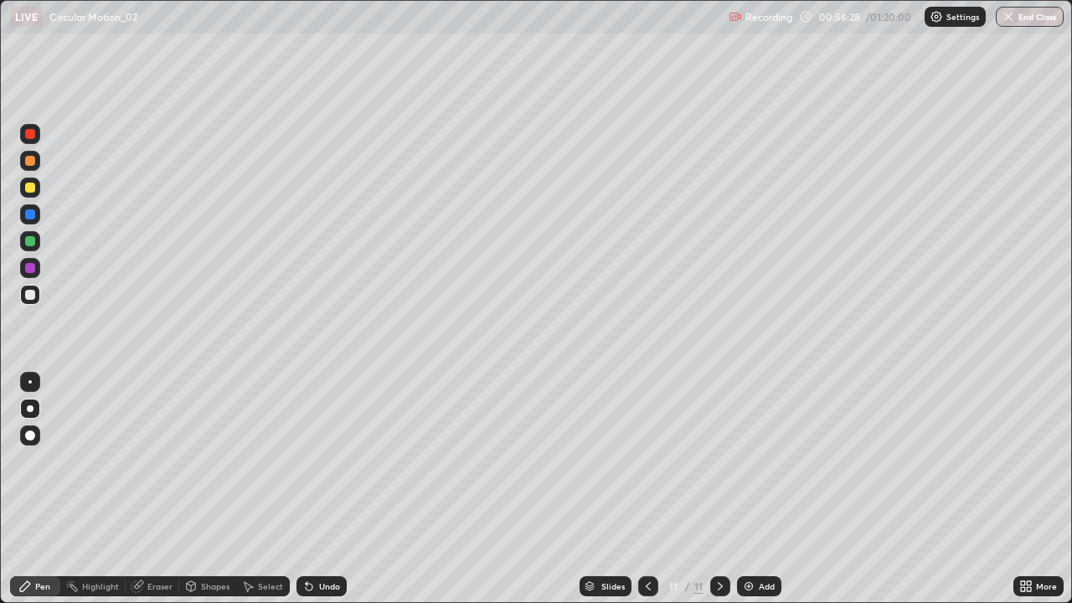
click at [331, 489] on div "Undo" at bounding box center [321, 586] width 50 height 20
click at [335, 489] on div "Undo" at bounding box center [321, 586] width 50 height 20
click at [338, 489] on div "Undo" at bounding box center [321, 586] width 50 height 20
click at [340, 489] on div "Undo" at bounding box center [321, 586] width 50 height 20
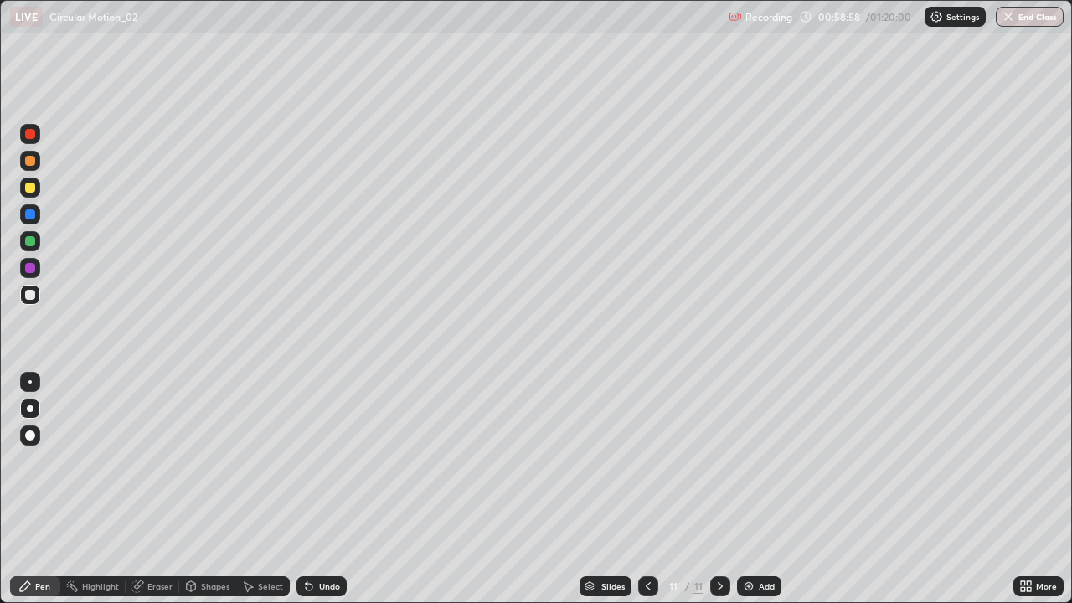
click at [327, 489] on div "Undo" at bounding box center [329, 586] width 21 height 8
click at [329, 489] on div "Undo" at bounding box center [329, 586] width 21 height 8
click at [20, 489] on div at bounding box center [30, 468] width 27 height 201
click at [33, 189] on div at bounding box center [30, 188] width 10 height 10
click at [146, 489] on div "Eraser" at bounding box center [153, 586] width 54 height 20
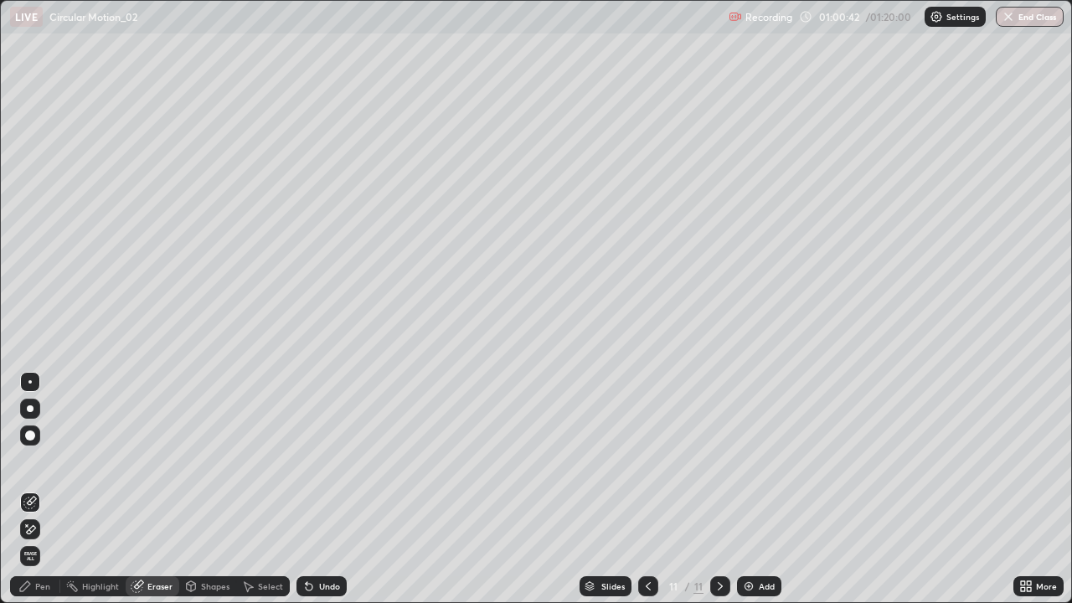
click at [48, 489] on div "Pen" at bounding box center [35, 586] width 50 height 20
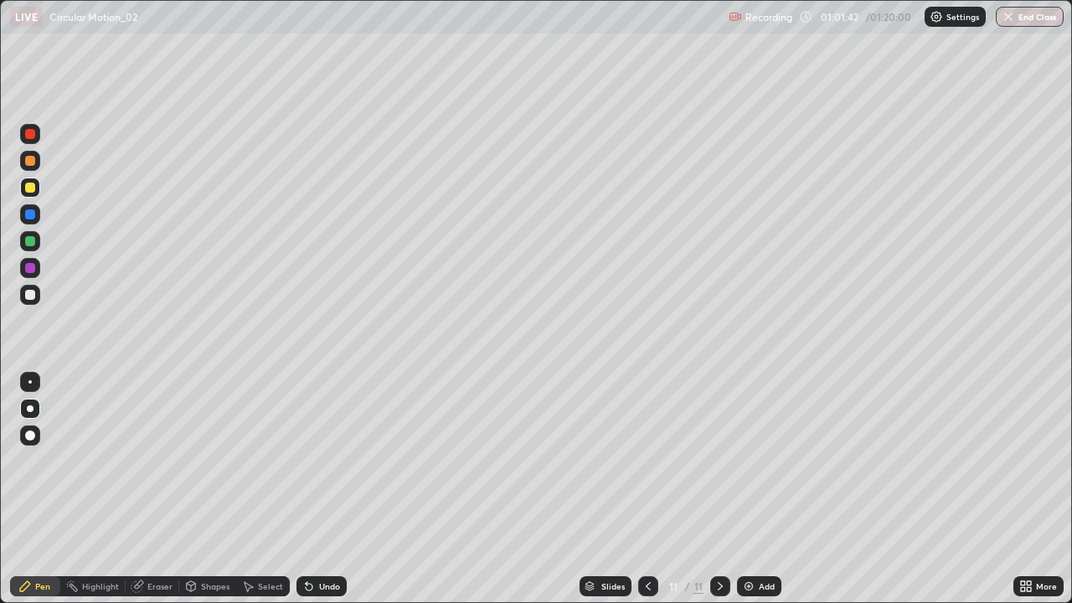
click at [30, 132] on div at bounding box center [30, 134] width 10 height 10
click at [30, 296] on div at bounding box center [30, 295] width 10 height 10
click at [758, 489] on div "Add" at bounding box center [759, 586] width 44 height 20
click at [29, 188] on div at bounding box center [30, 188] width 10 height 10
click at [220, 489] on div "Shapes" at bounding box center [215, 586] width 28 height 8
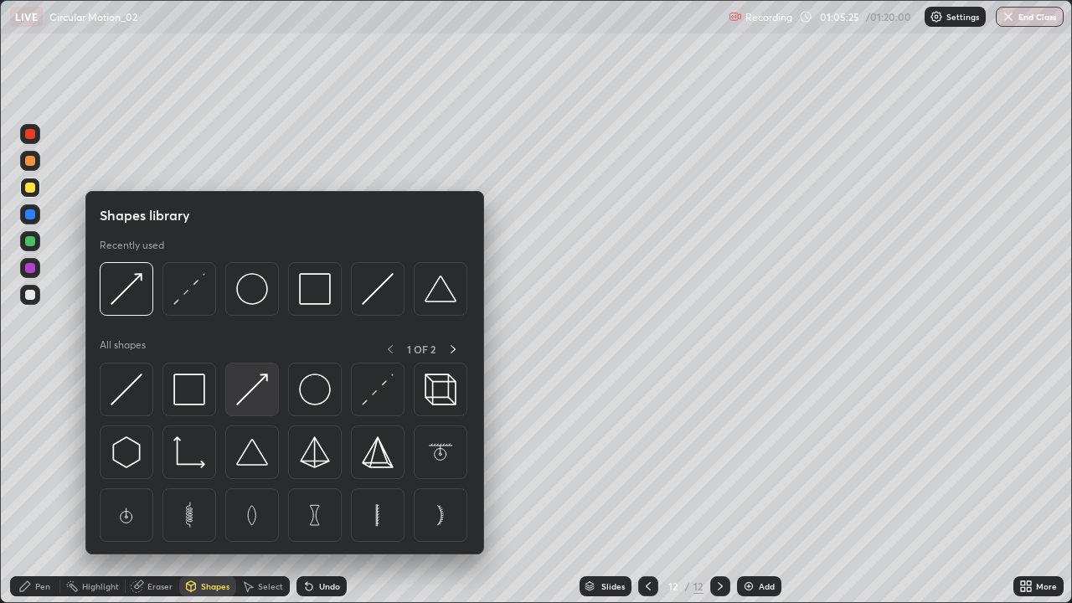
click at [250, 394] on img at bounding box center [252, 389] width 32 height 32
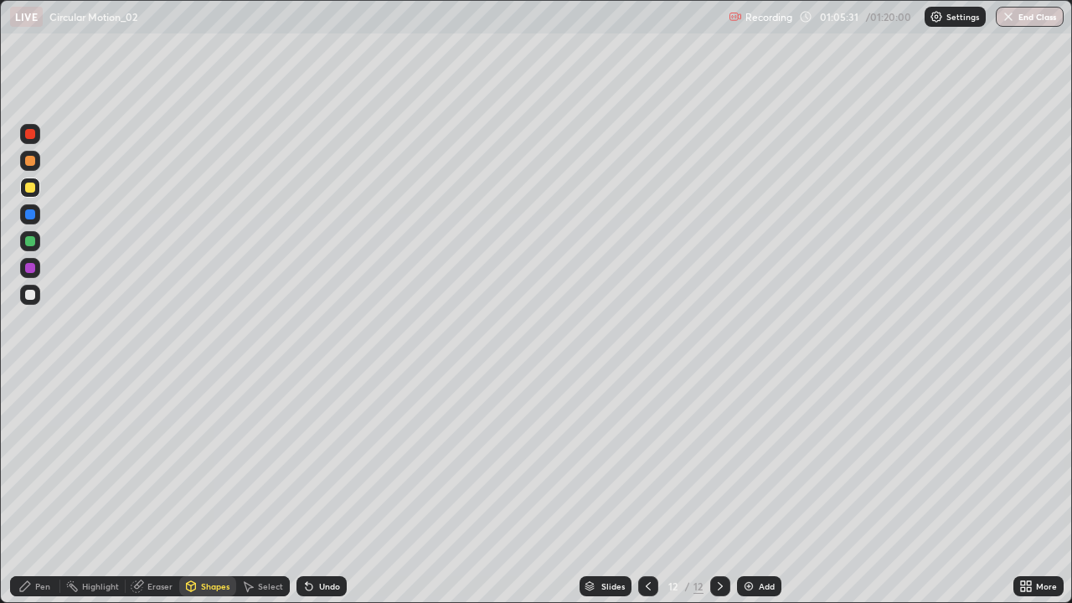
click at [327, 489] on div "Undo" at bounding box center [329, 586] width 21 height 8
click at [213, 489] on div "Shapes" at bounding box center [215, 586] width 28 height 8
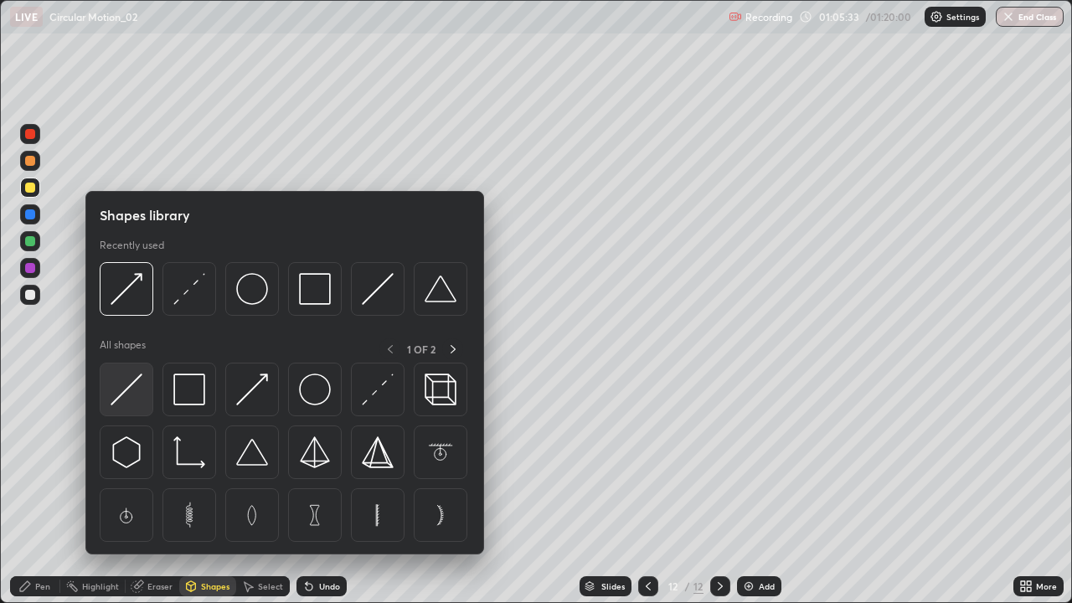
click at [126, 397] on img at bounding box center [127, 389] width 32 height 32
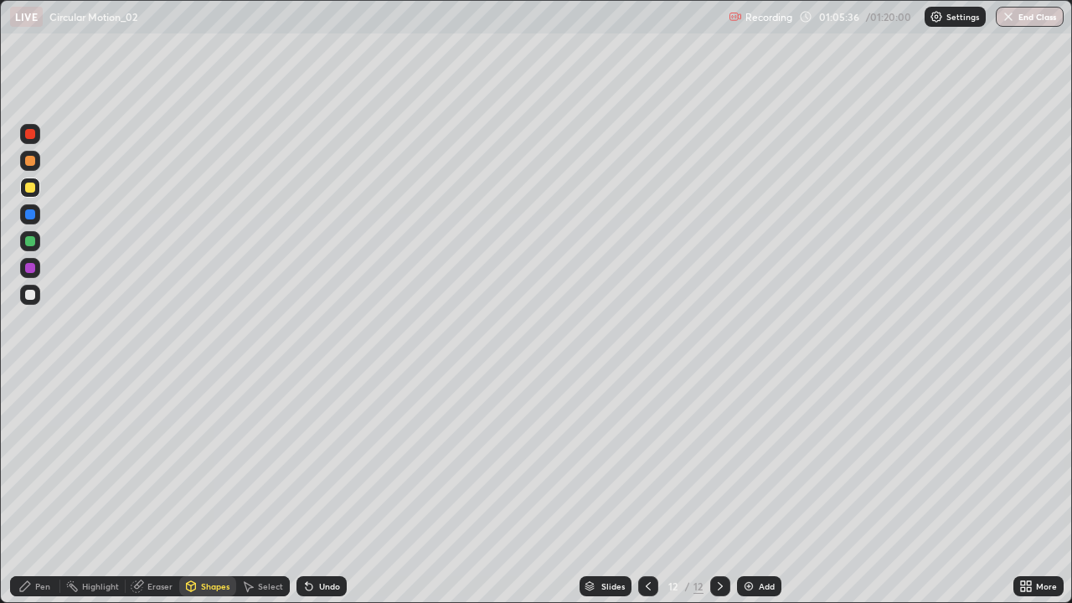
click at [32, 136] on div at bounding box center [30, 134] width 10 height 10
click at [196, 489] on icon at bounding box center [190, 585] width 13 height 13
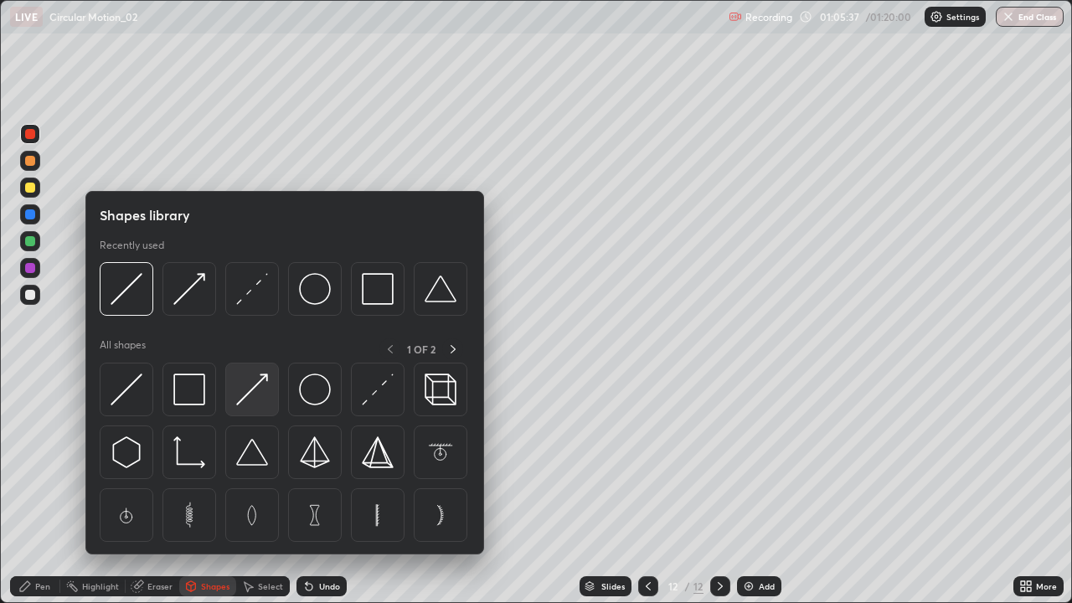
click at [253, 390] on img at bounding box center [252, 389] width 32 height 32
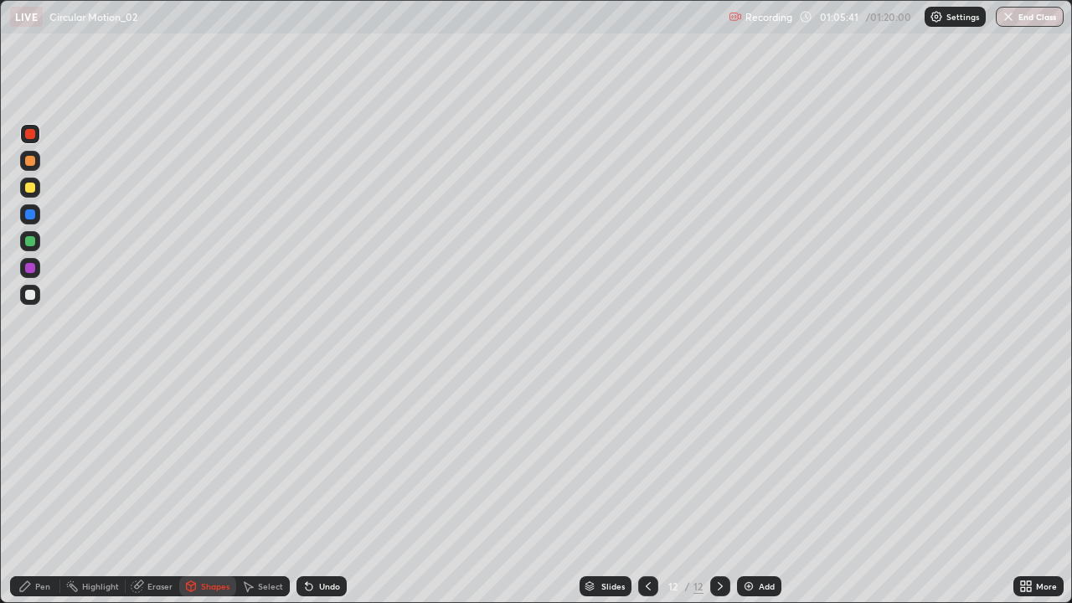
click at [42, 489] on div "Pen" at bounding box center [42, 586] width 15 height 8
click at [29, 301] on div at bounding box center [30, 295] width 20 height 20
click at [23, 185] on div at bounding box center [30, 188] width 20 height 20
click at [25, 288] on div at bounding box center [30, 295] width 20 height 20
click at [754, 489] on div "Add" at bounding box center [759, 586] width 44 height 20
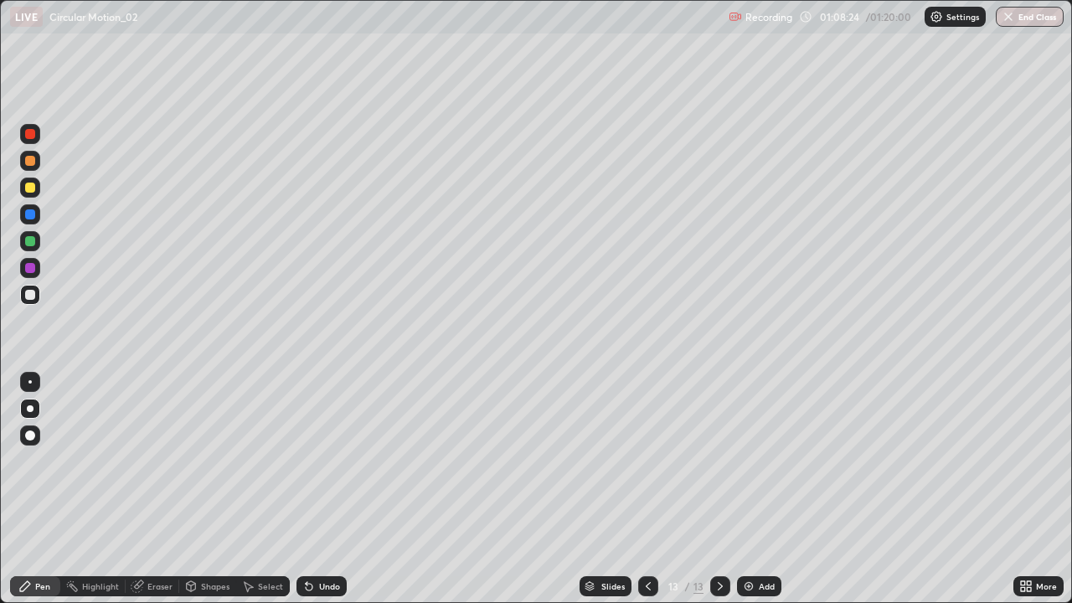
click at [29, 186] on div at bounding box center [30, 188] width 10 height 10
click at [210, 489] on div "Shapes" at bounding box center [215, 586] width 28 height 8
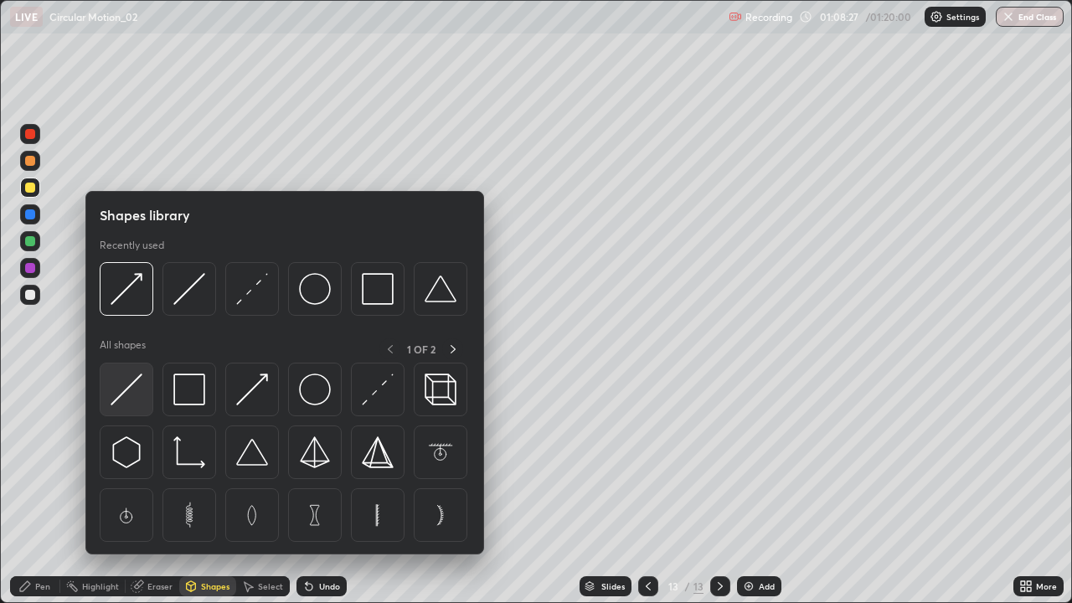
click at [133, 384] on img at bounding box center [127, 389] width 32 height 32
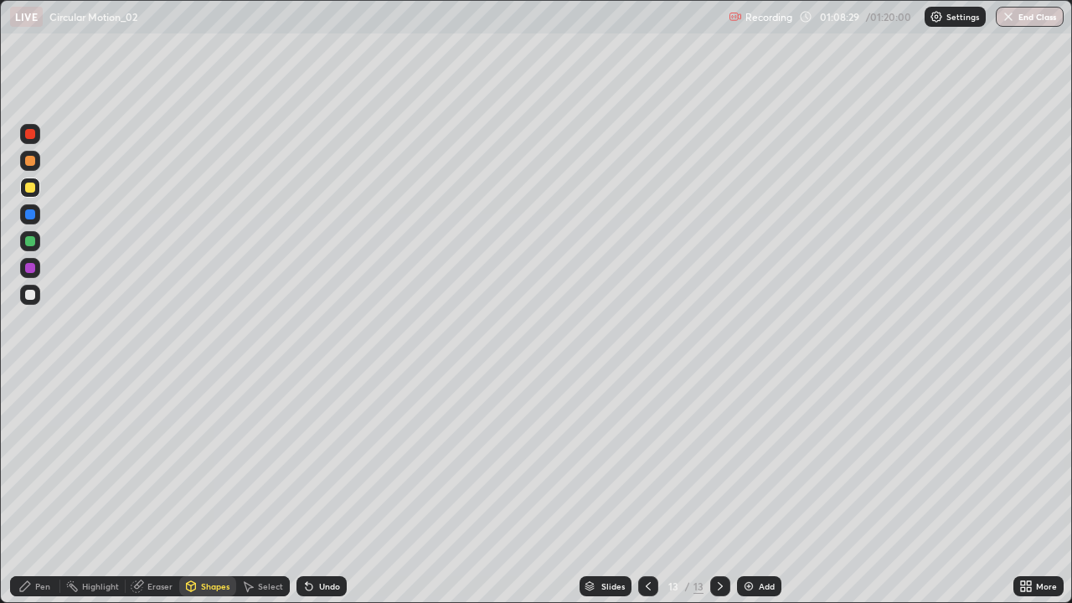
click at [209, 489] on div "Shapes" at bounding box center [215, 586] width 28 height 8
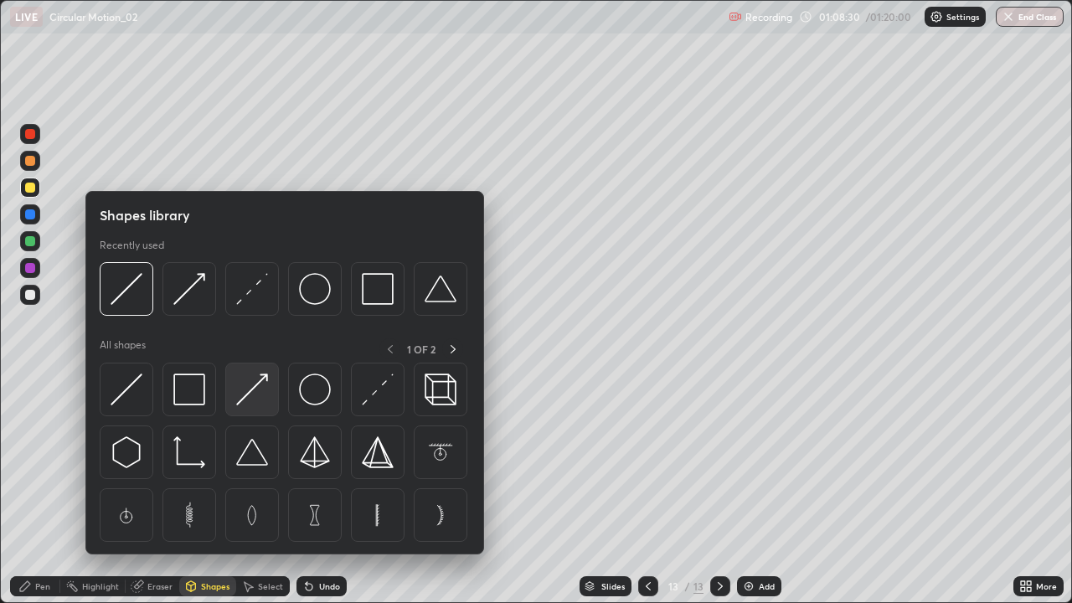
click at [258, 390] on img at bounding box center [252, 389] width 32 height 32
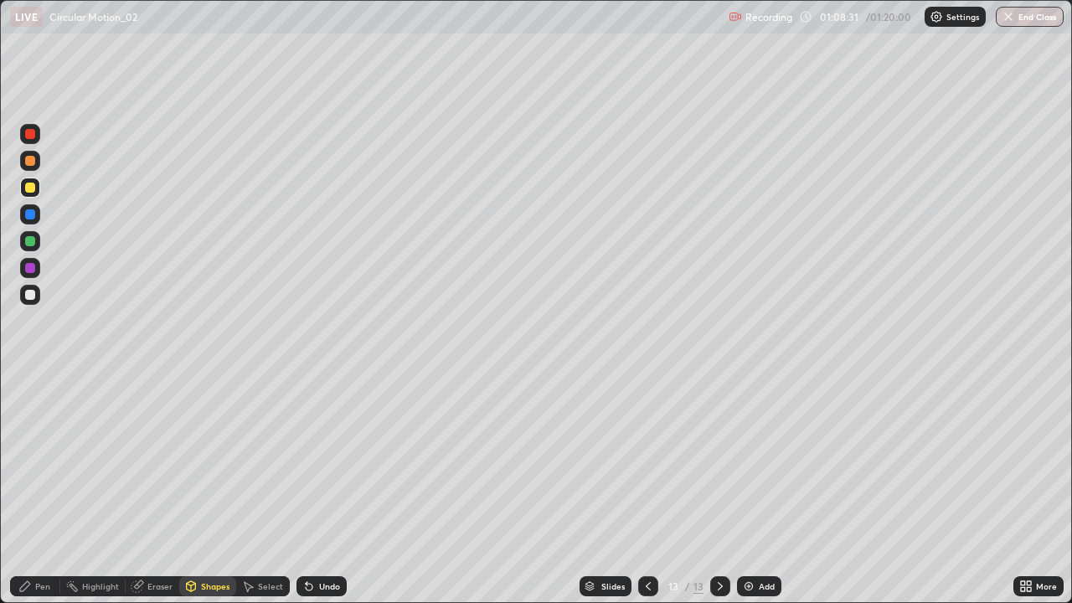
click at [28, 158] on div at bounding box center [30, 161] width 10 height 10
click at [30, 132] on div at bounding box center [30, 134] width 10 height 10
click at [39, 489] on div "Pen" at bounding box center [35, 586] width 50 height 20
click at [29, 296] on div at bounding box center [30, 295] width 10 height 10
click at [320, 489] on div "Undo" at bounding box center [329, 586] width 21 height 8
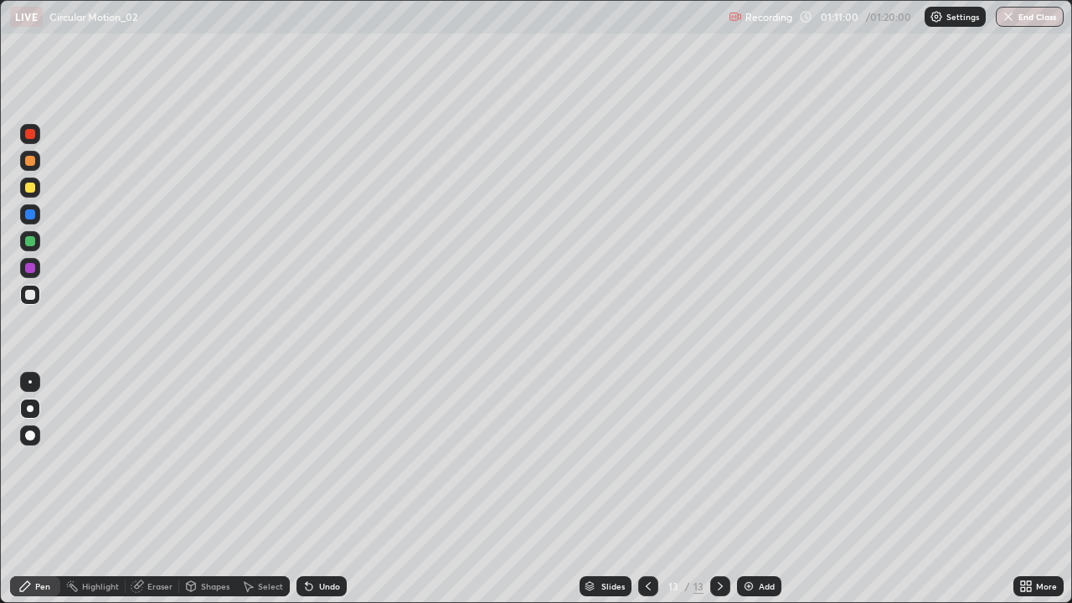
click at [161, 489] on div "Eraser" at bounding box center [159, 586] width 25 height 8
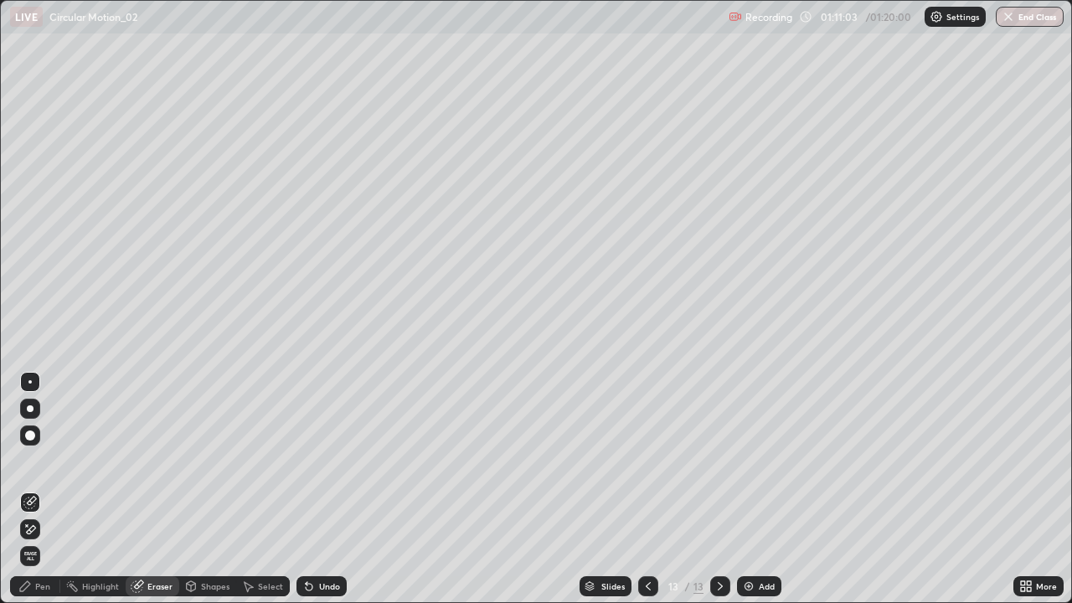
click at [40, 489] on div "Pen" at bounding box center [35, 586] width 50 height 20
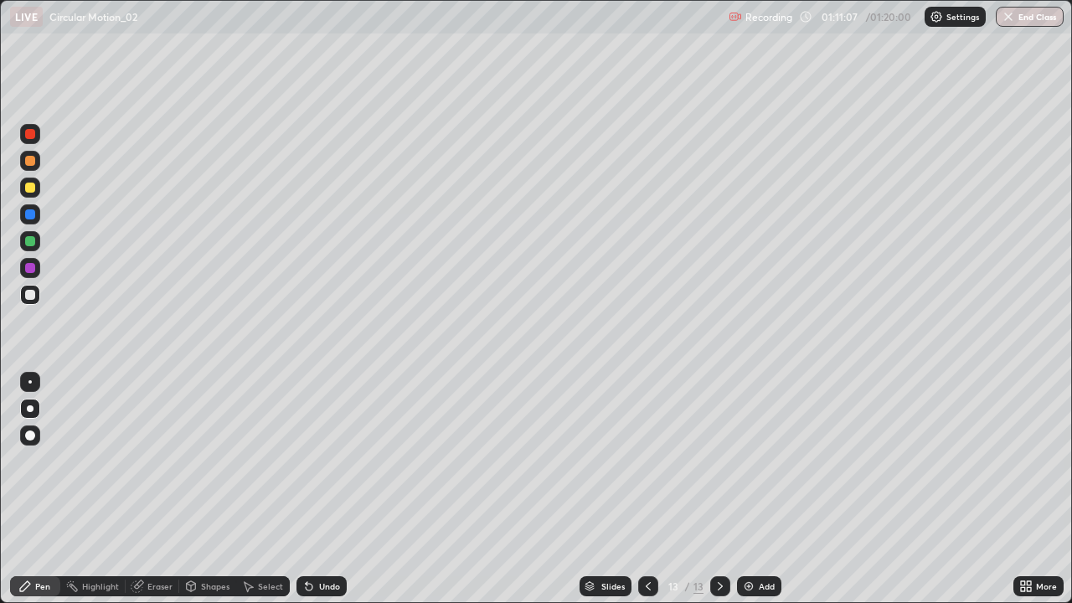
click at [329, 489] on div "Undo" at bounding box center [321, 586] width 50 height 20
click at [157, 489] on div "Eraser" at bounding box center [159, 586] width 25 height 8
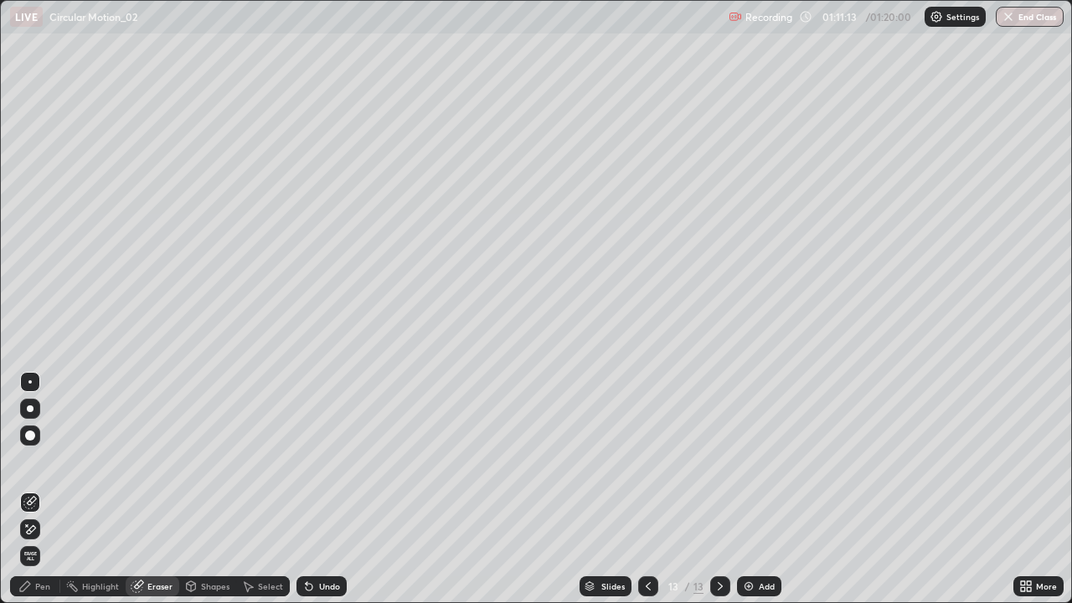
click at [44, 489] on div "Pen" at bounding box center [35, 586] width 50 height 20
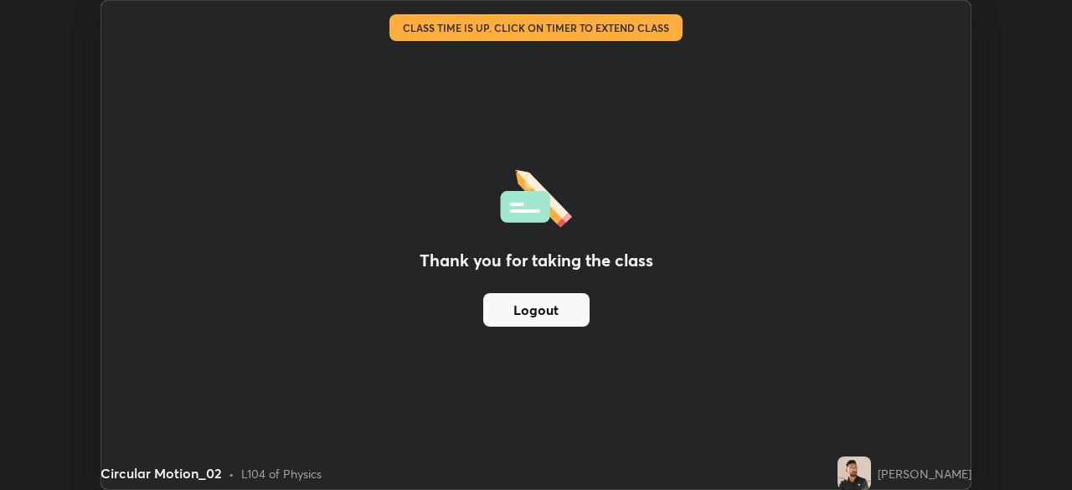
scroll to position [83248, 82666]
